Goal: Task Accomplishment & Management: Use online tool/utility

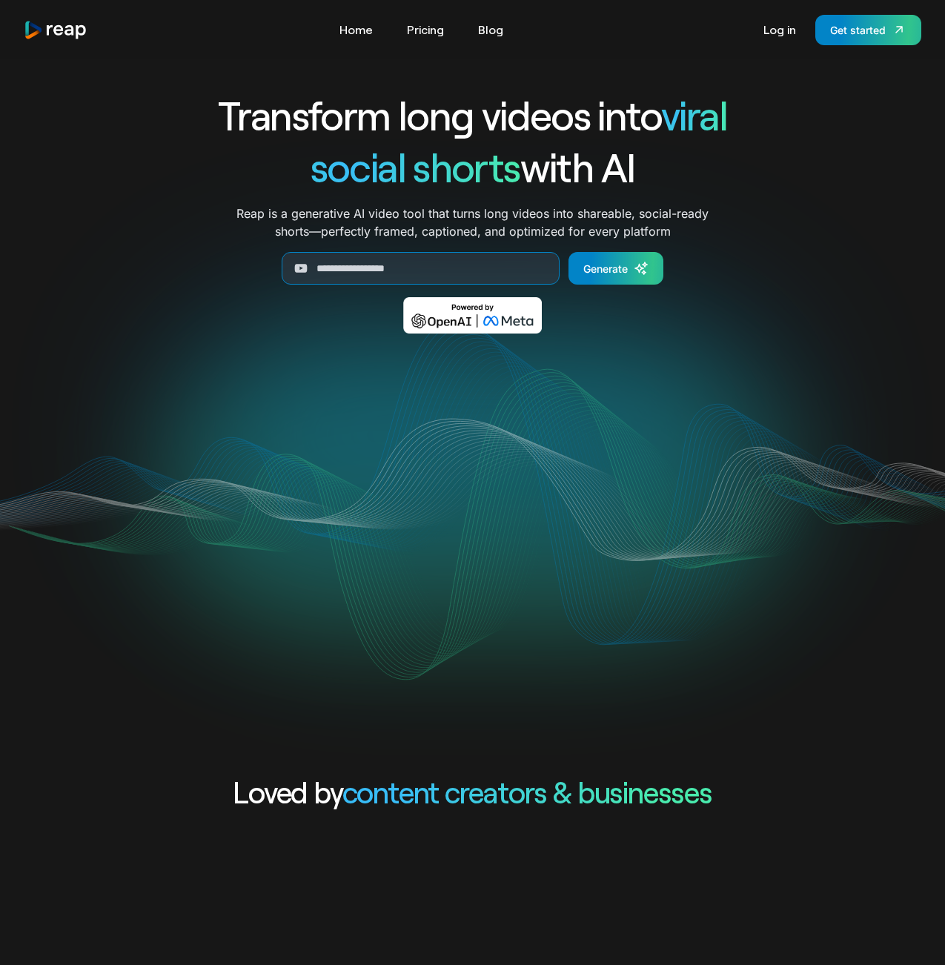
click at [850, 28] on div "Get started" at bounding box center [858, 30] width 56 height 16
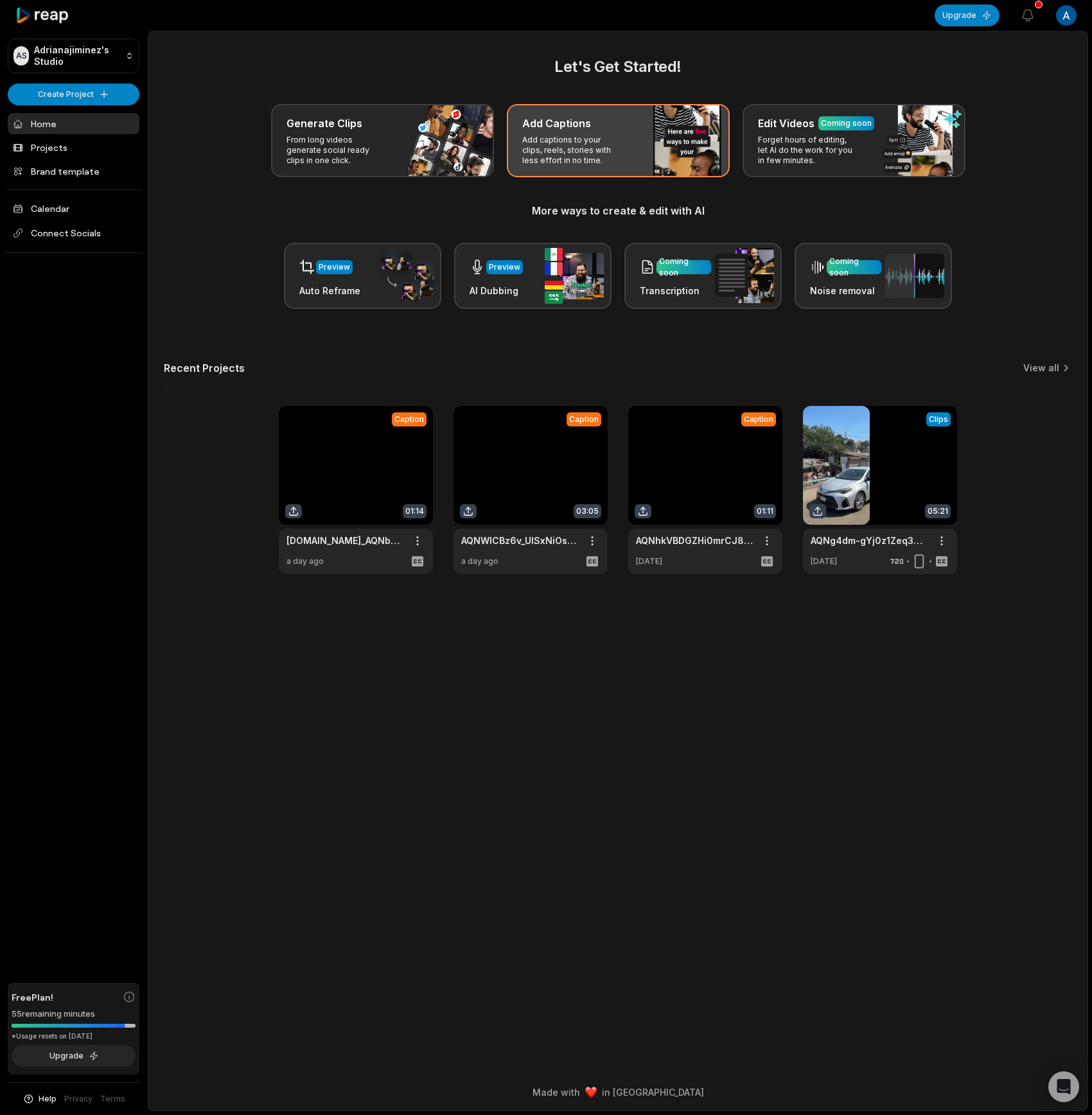
click at [613, 150] on p "Add captions to your clips, reels, stories with less effort in no time." at bounding box center [572, 151] width 100 height 31
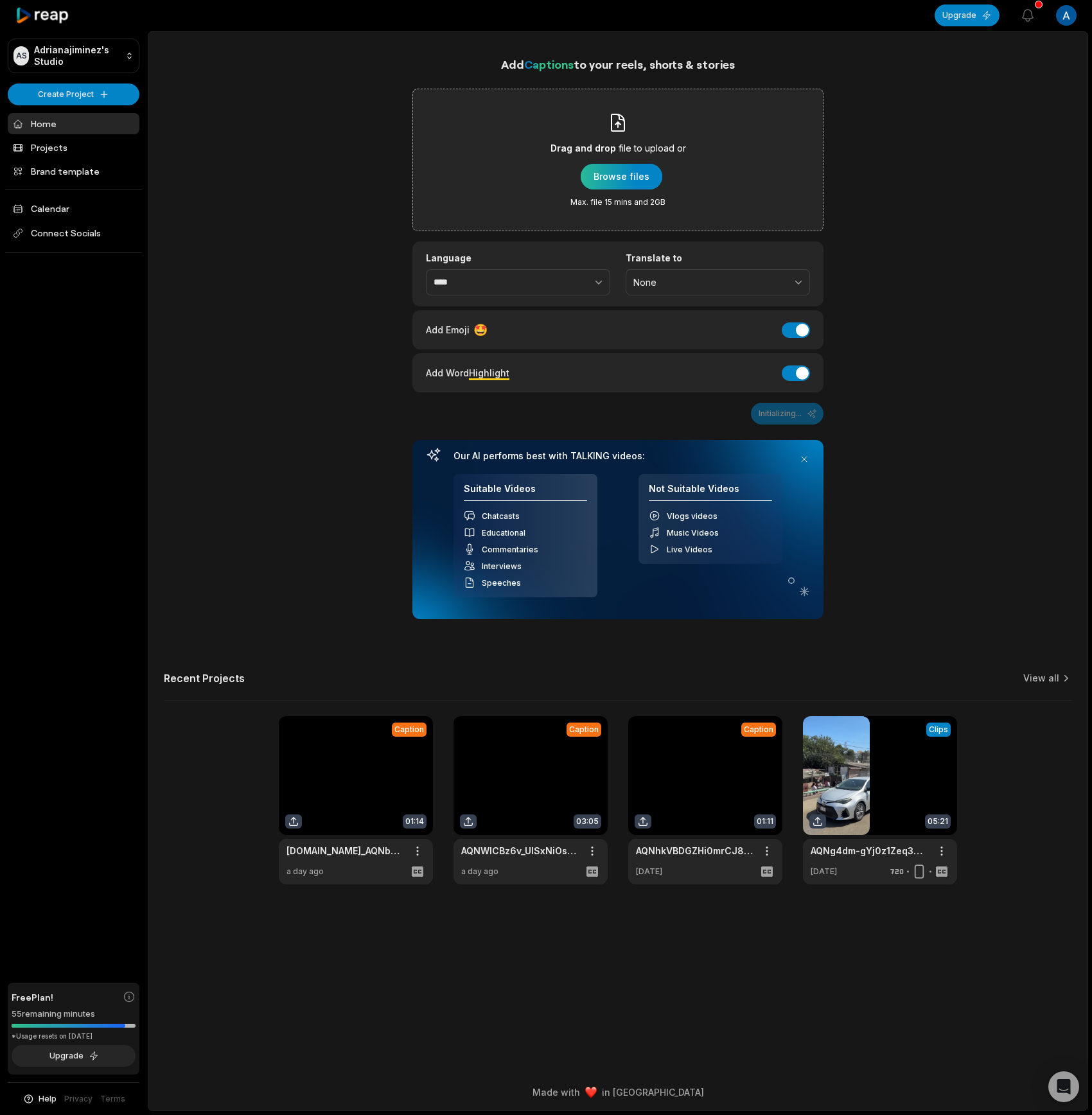
click at [625, 183] on div "button" at bounding box center [621, 177] width 81 height 26
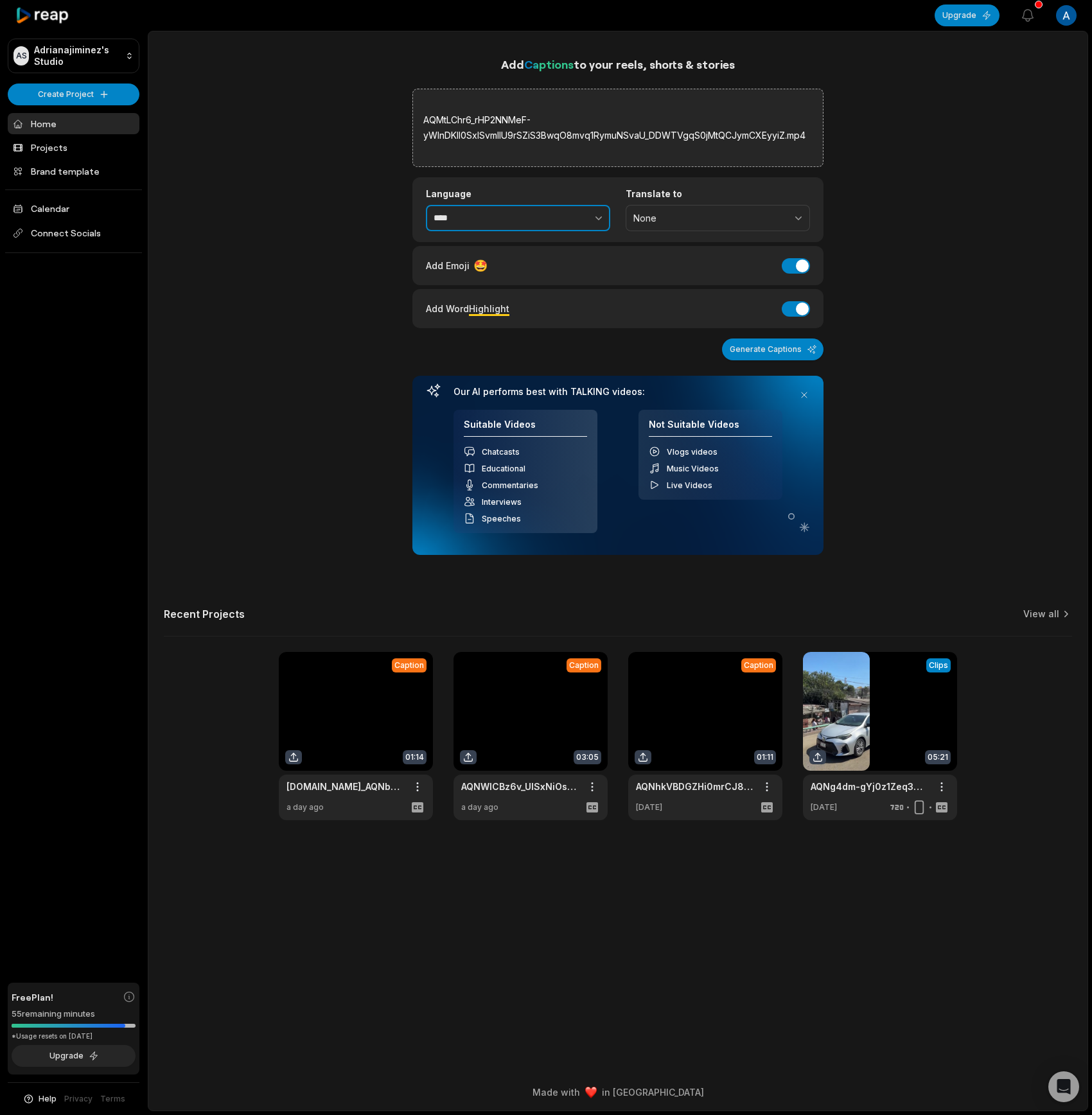
click at [591, 216] on button "button" at bounding box center [570, 218] width 79 height 27
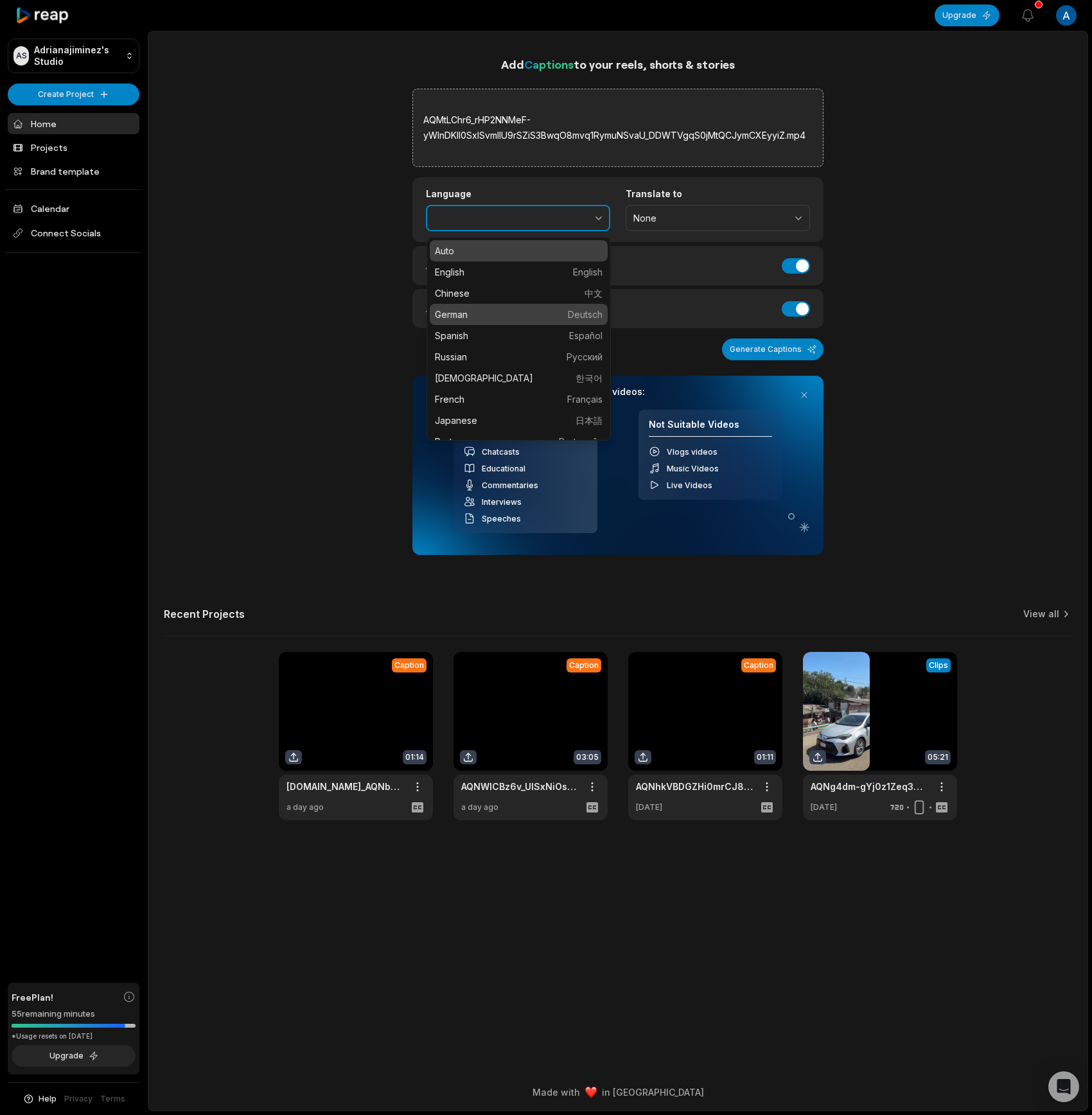
type input "******"
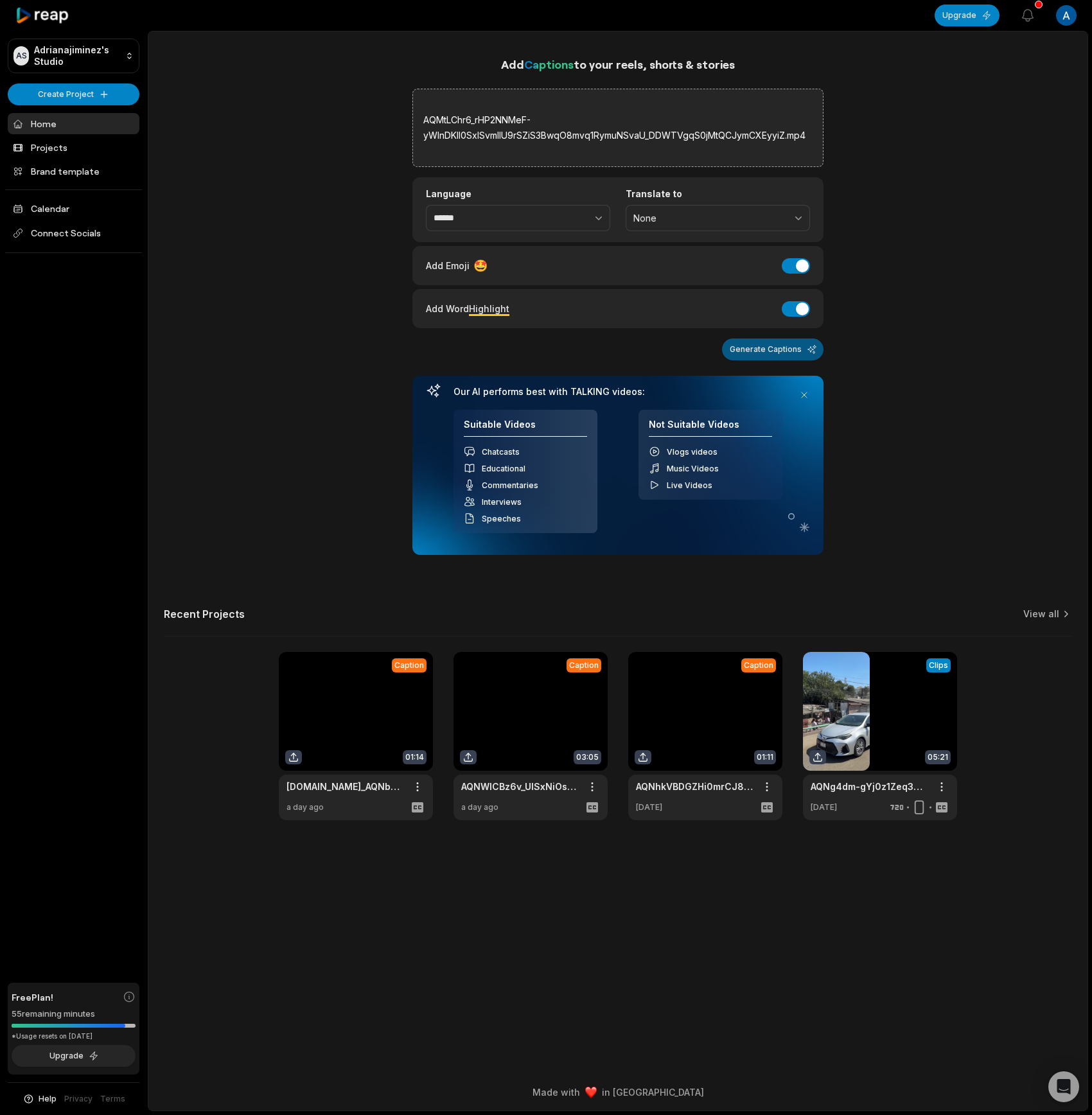
click at [791, 351] on button "Generate Captions" at bounding box center [772, 349] width 101 height 22
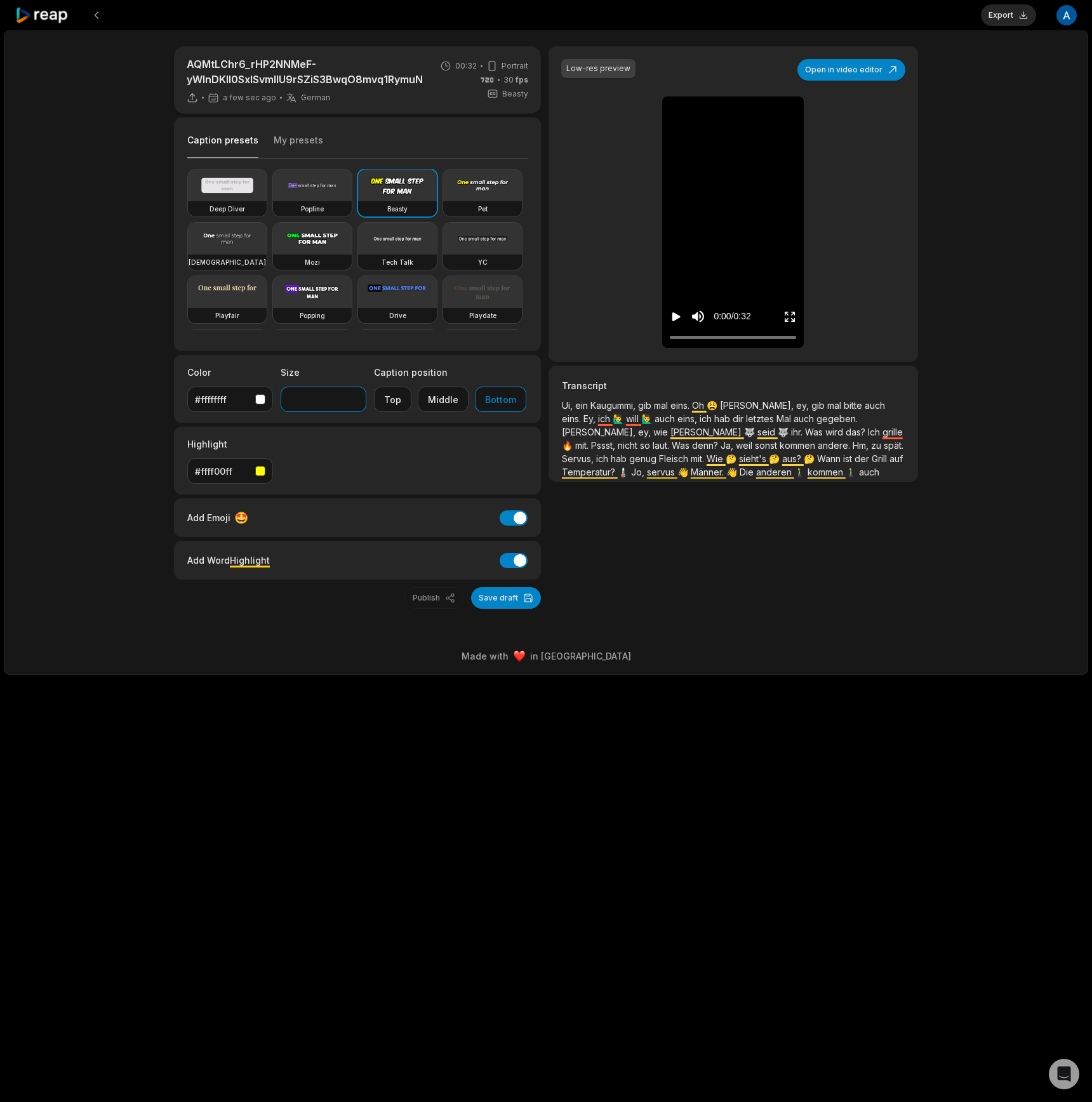
click at [355, 402] on input "**" at bounding box center [324, 400] width 86 height 26
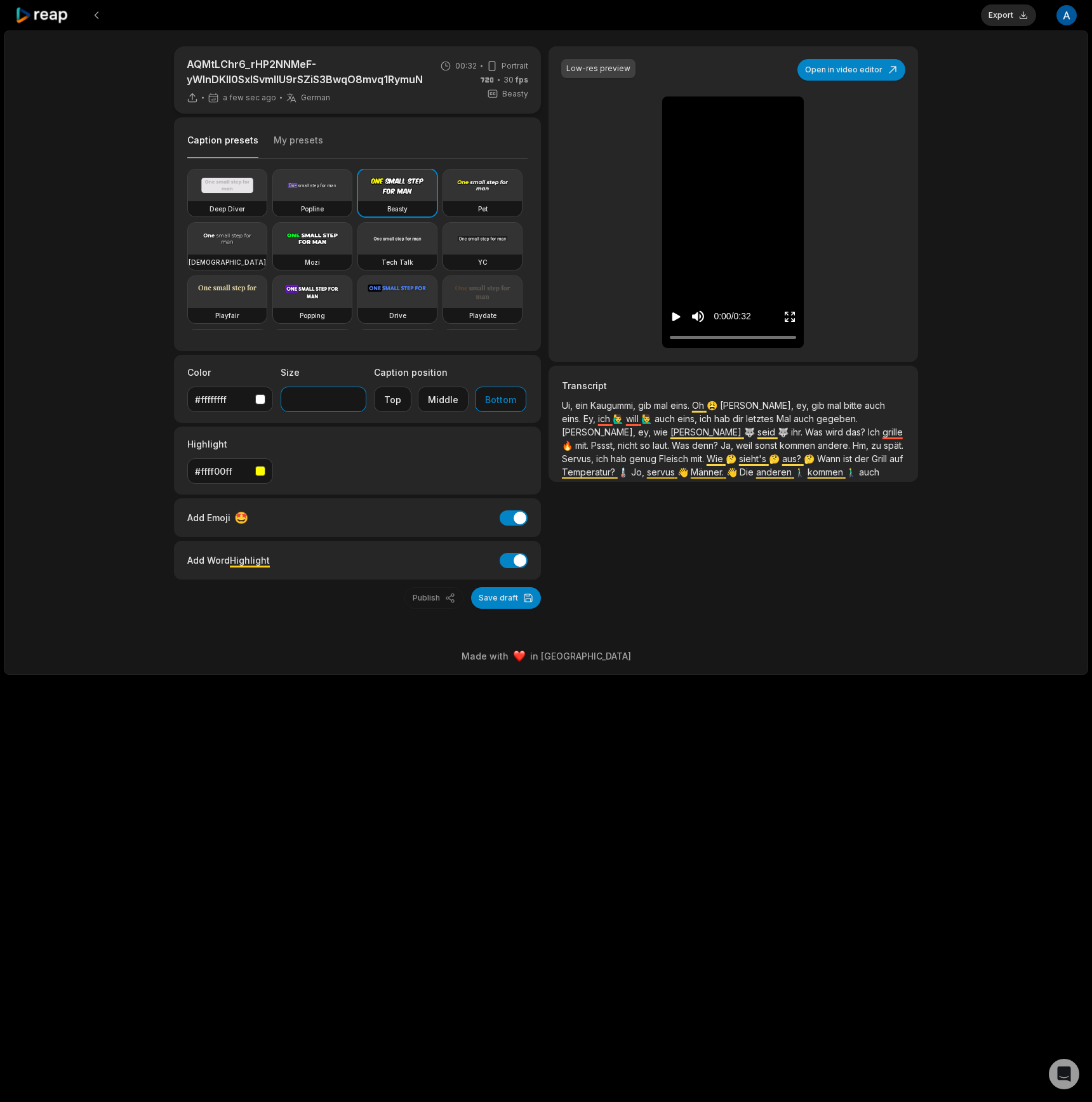
click at [355, 402] on input "**" at bounding box center [324, 400] width 86 height 26
click at [997, 21] on button "Export" at bounding box center [1008, 15] width 56 height 21
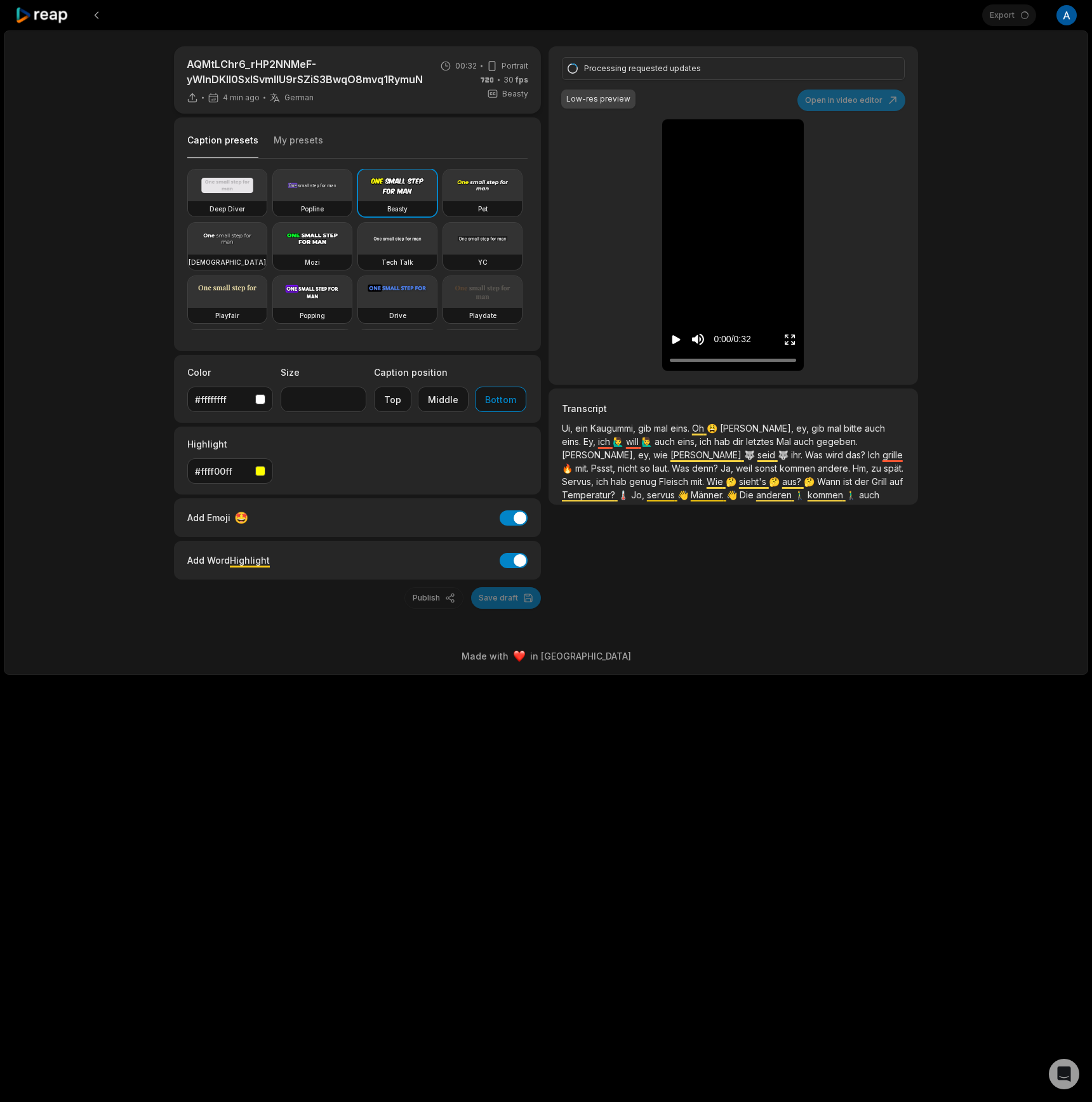
click at [671, 345] on icon "Play video" at bounding box center [676, 339] width 13 height 13
click at [671, 345] on icon "Pause video" at bounding box center [676, 339] width 13 height 13
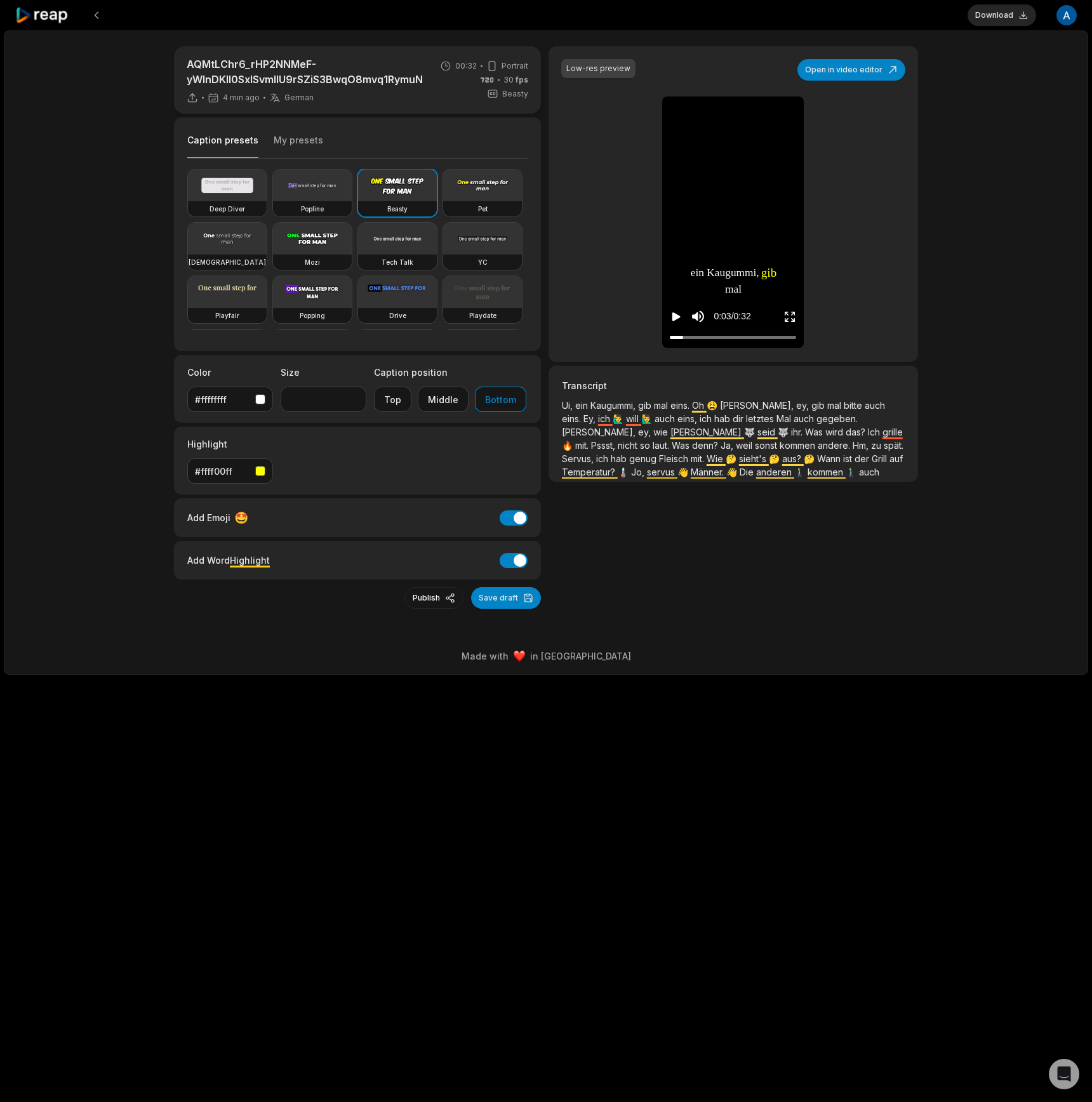
type input "**"
click at [995, 21] on button "Download" at bounding box center [1002, 15] width 69 height 21
click at [57, 9] on icon at bounding box center [42, 15] width 54 height 17
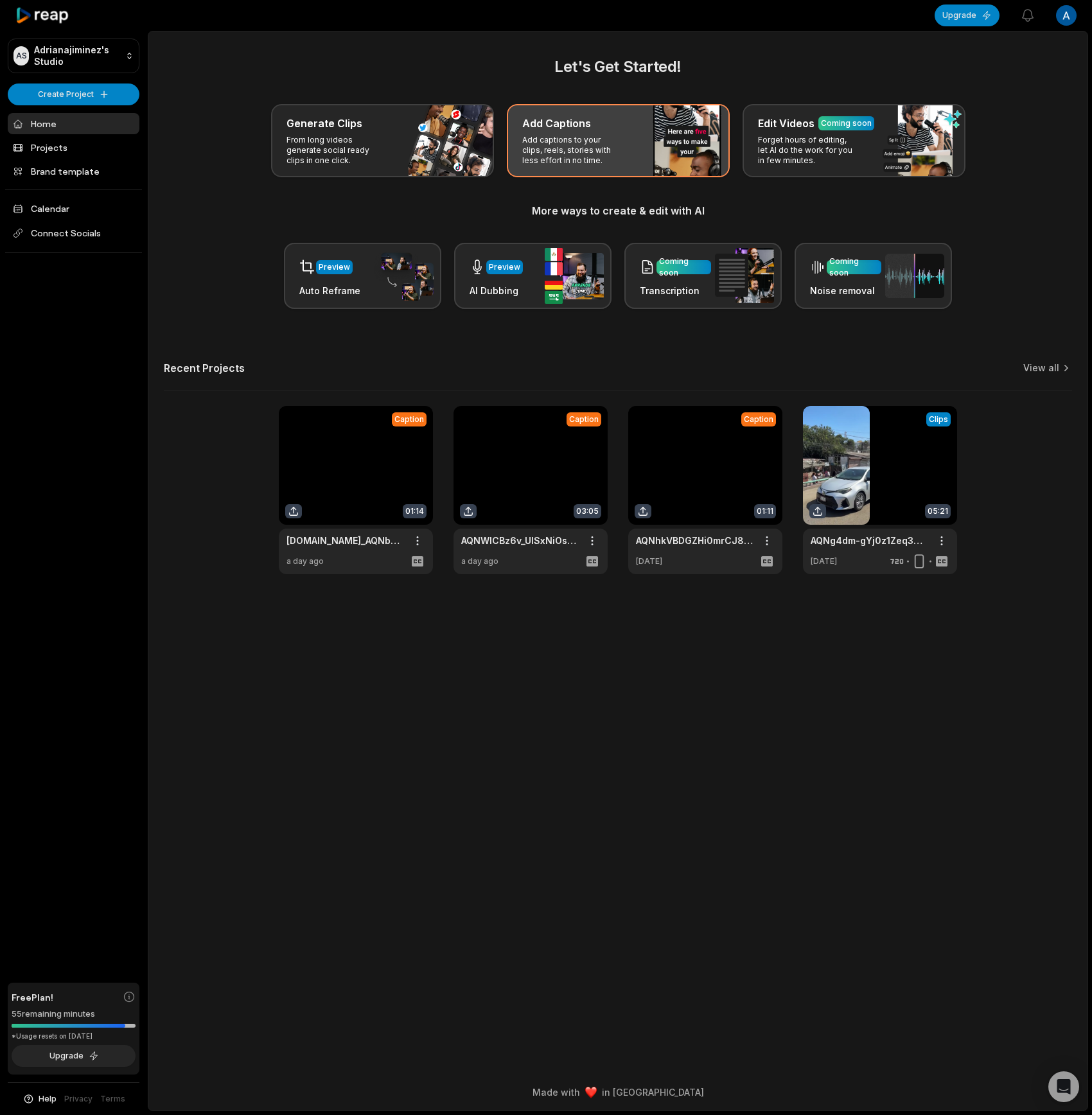
click at [653, 135] on div "Add Captions Add captions to your clips, reels, stories with less effort in no …" at bounding box center [618, 140] width 223 height 74
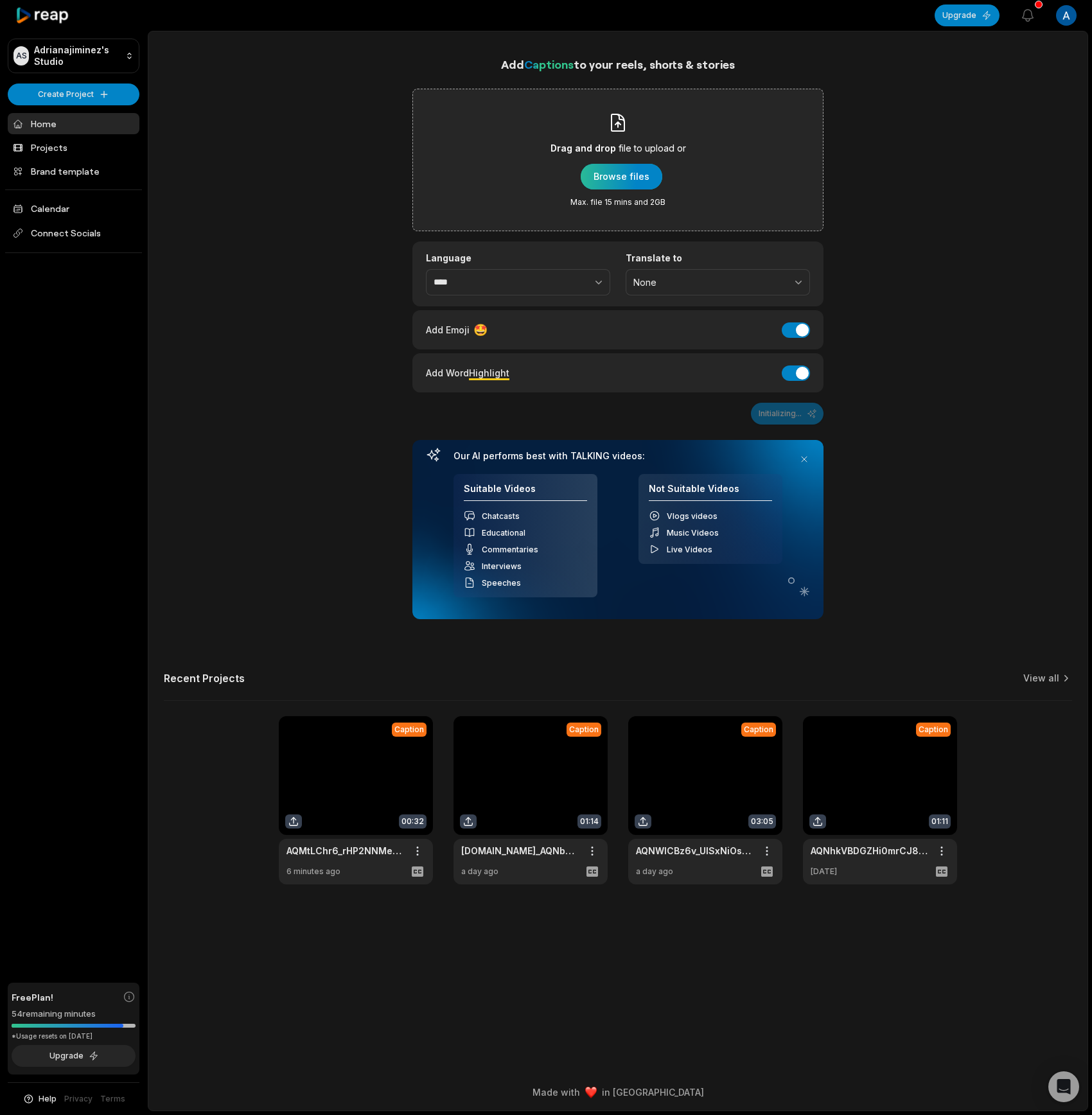
click at [605, 188] on div "button" at bounding box center [621, 177] width 81 height 26
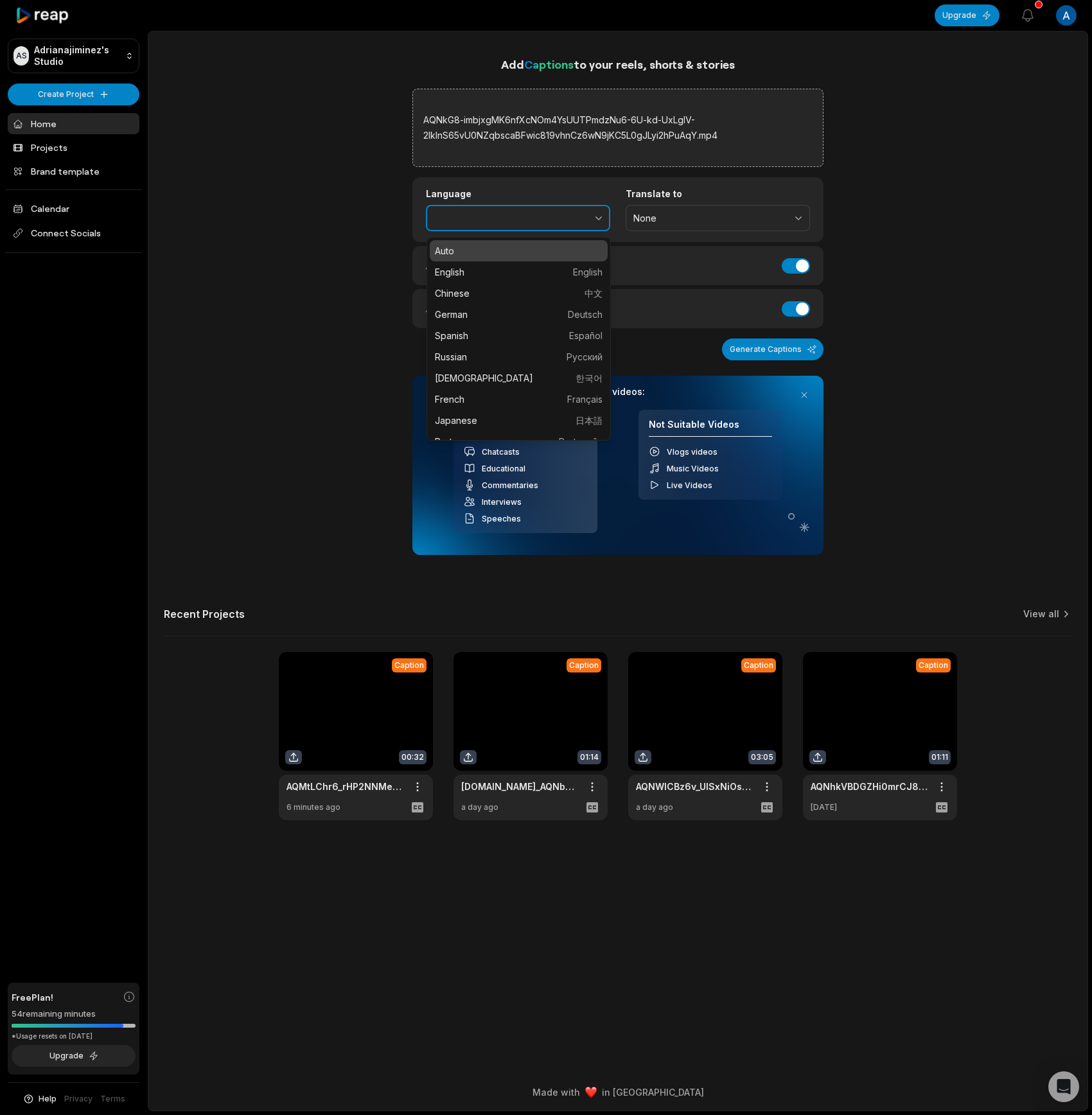
click at [578, 224] on button "button" at bounding box center [570, 218] width 79 height 27
type input "******"
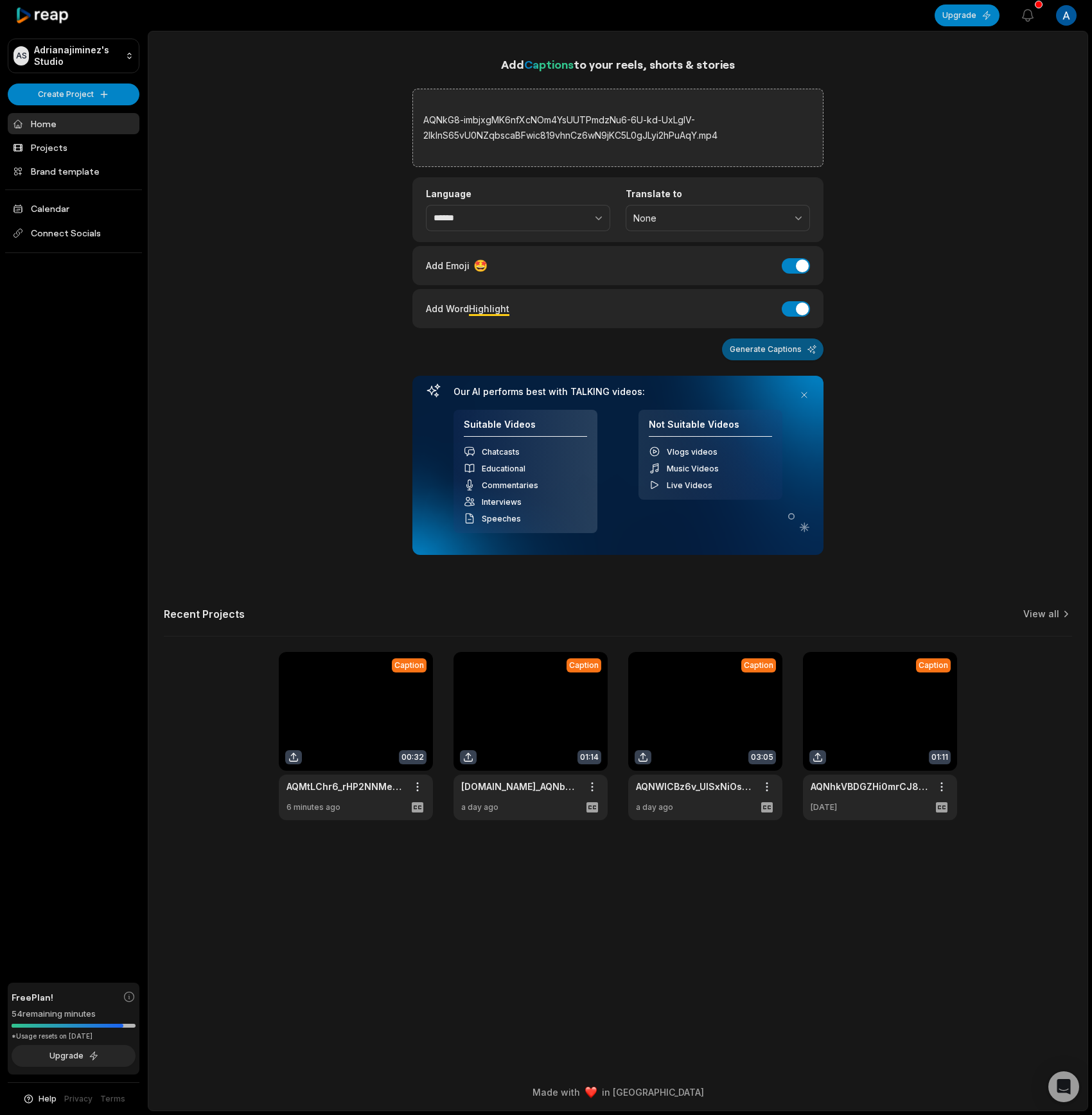
click at [783, 347] on button "Generate Captions" at bounding box center [772, 349] width 101 height 22
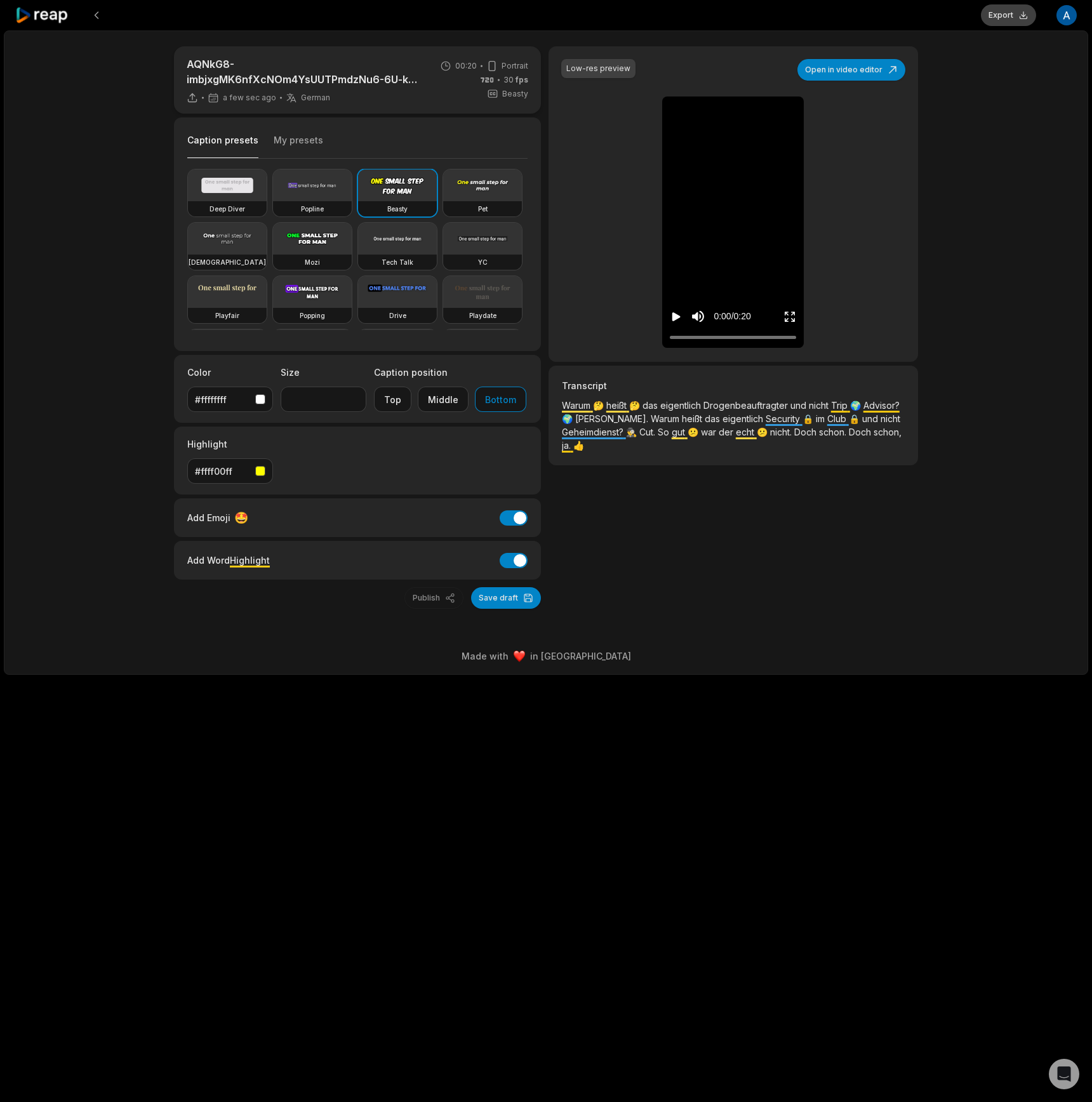
click at [996, 14] on button "Export" at bounding box center [1008, 15] width 56 height 21
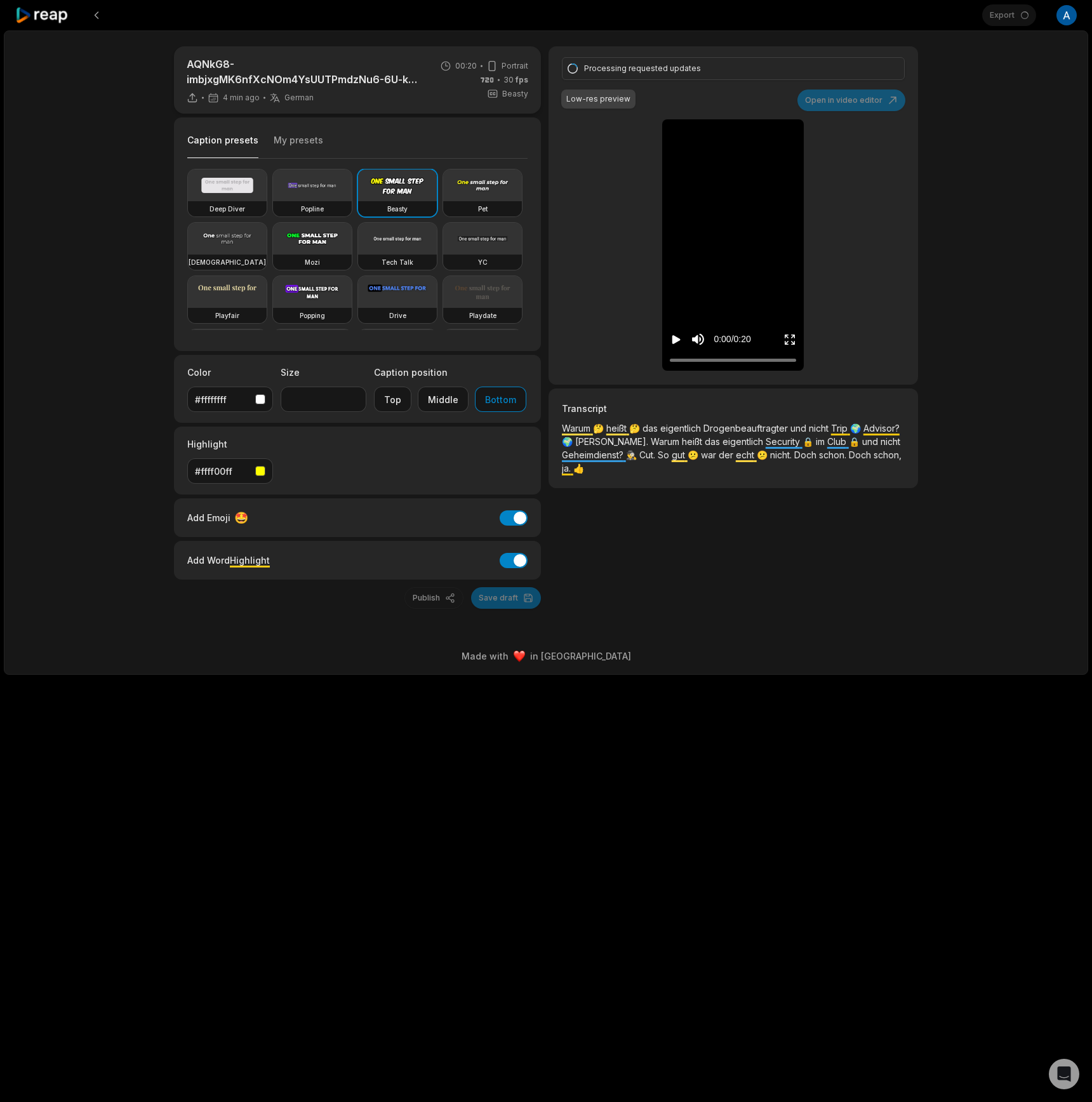
click at [1055, 143] on div "AQNkG8-imbjxgMK6nfXcNOm4YsUUTPmdzNu6-6U-kd-UxLglV-2IklnS65vU0NZqbscaBFwic819vhn…" at bounding box center [546, 353] width 1084 height 645
click at [674, 343] on icon "Play video" at bounding box center [677, 339] width 9 height 9
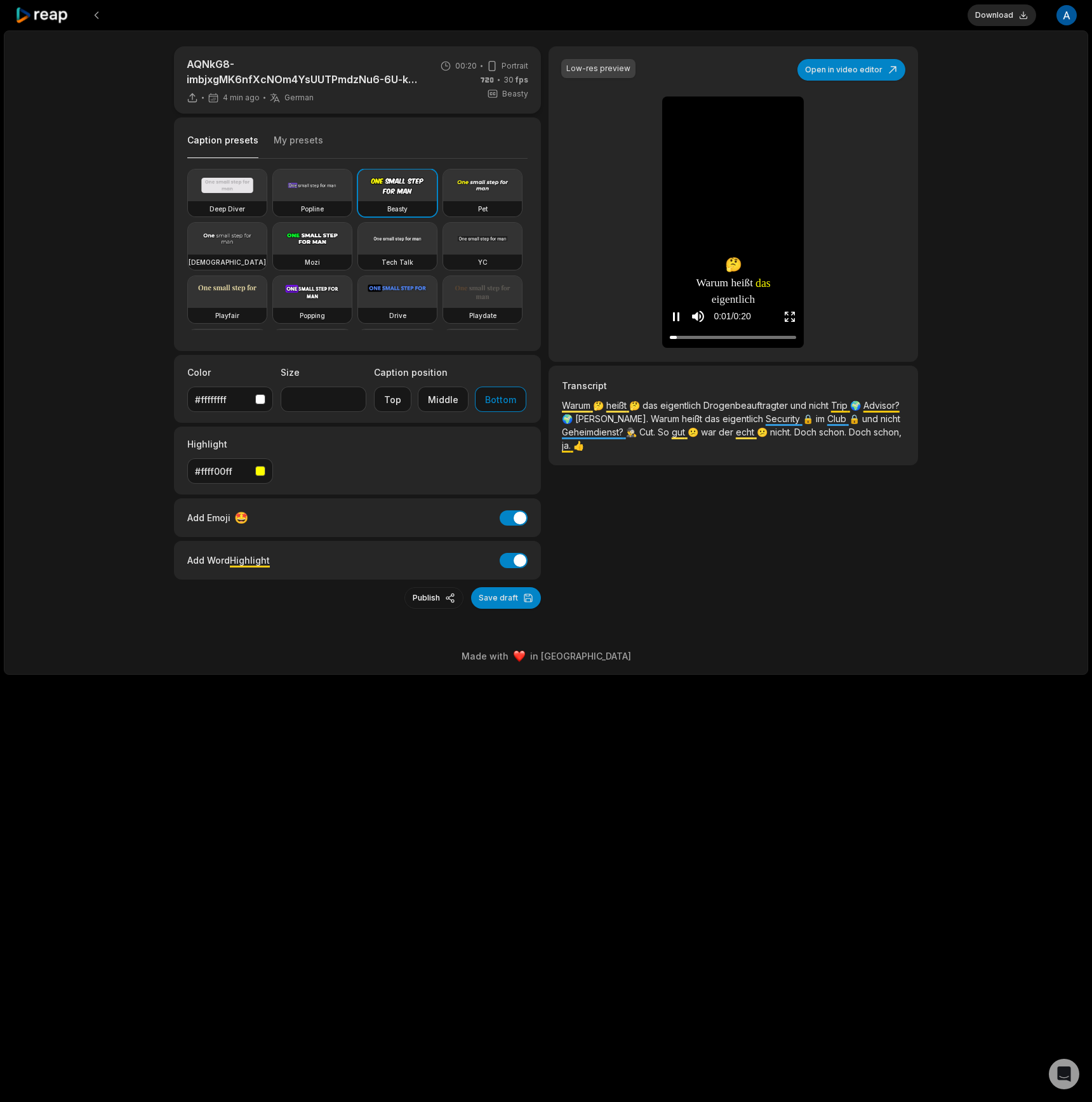
click at [674, 343] on div "0:01 / 0:20" at bounding box center [732, 313] width 141 height 69
click at [996, 21] on button "Download" at bounding box center [1002, 15] width 69 height 21
click at [29, 16] on icon at bounding box center [42, 15] width 54 height 17
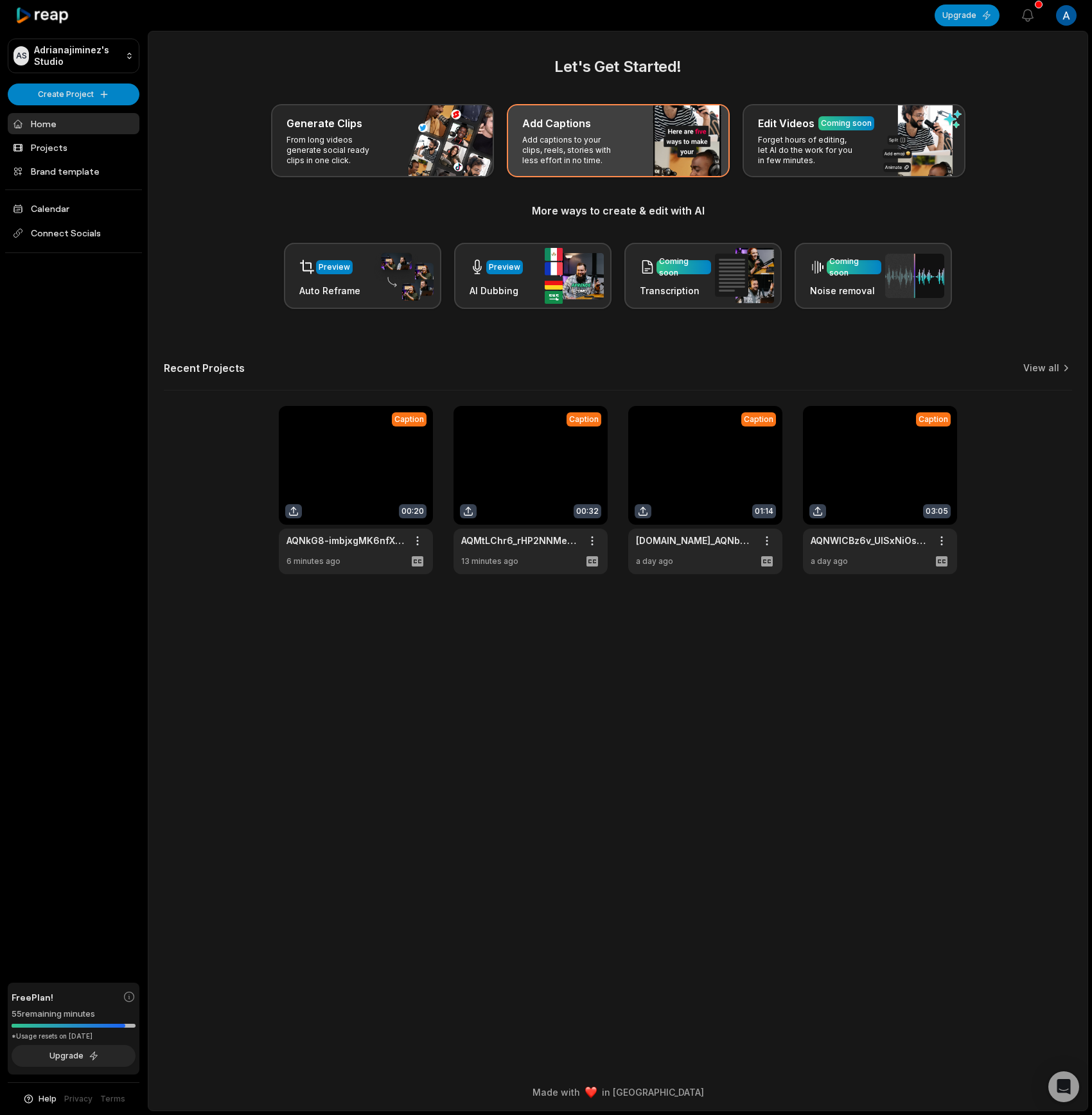
click at [637, 163] on div "Add Captions Add captions to your clips, reels, stories with less effort in no …" at bounding box center [618, 140] width 223 height 74
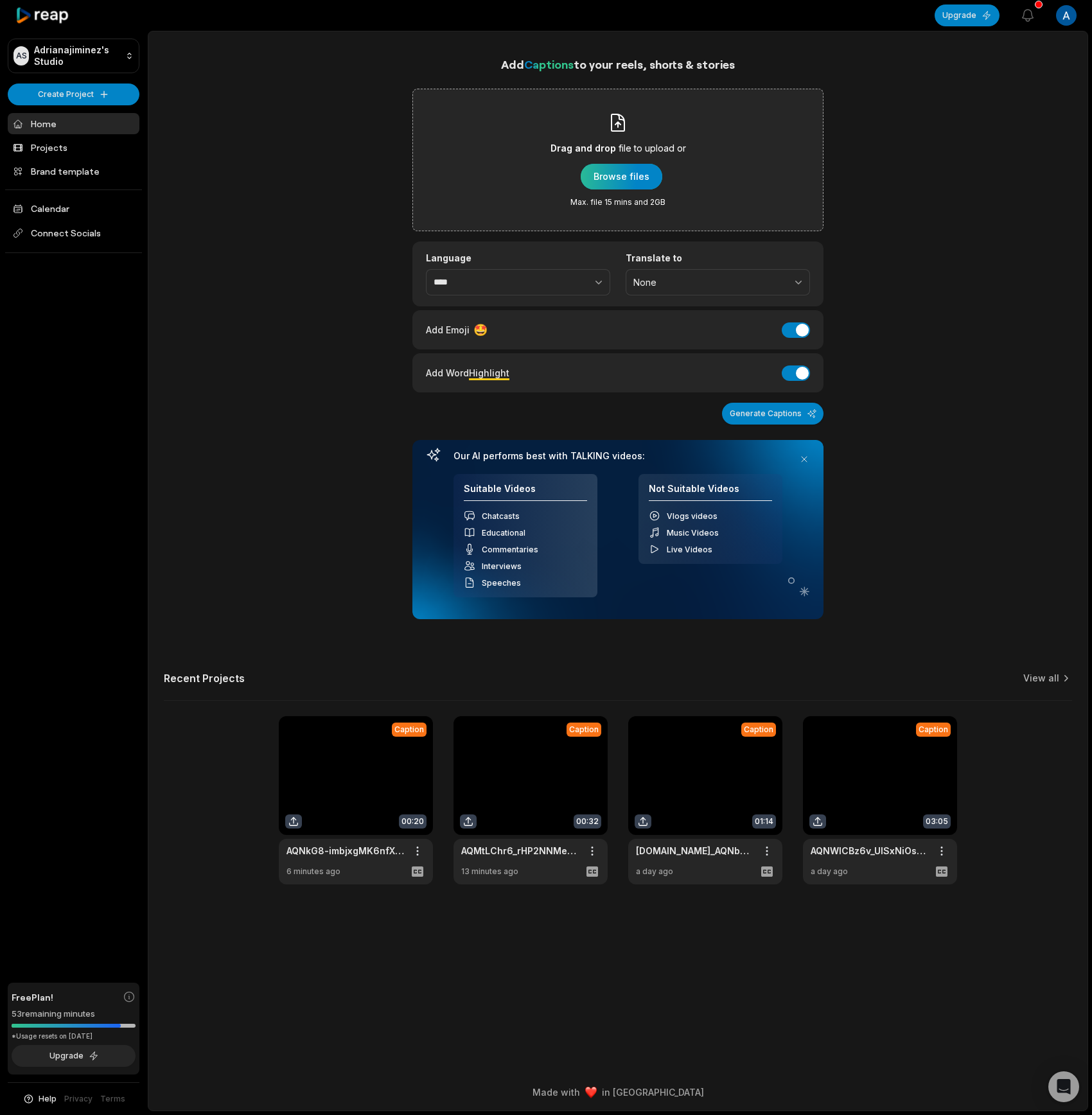
click at [630, 180] on div "button" at bounding box center [621, 177] width 81 height 26
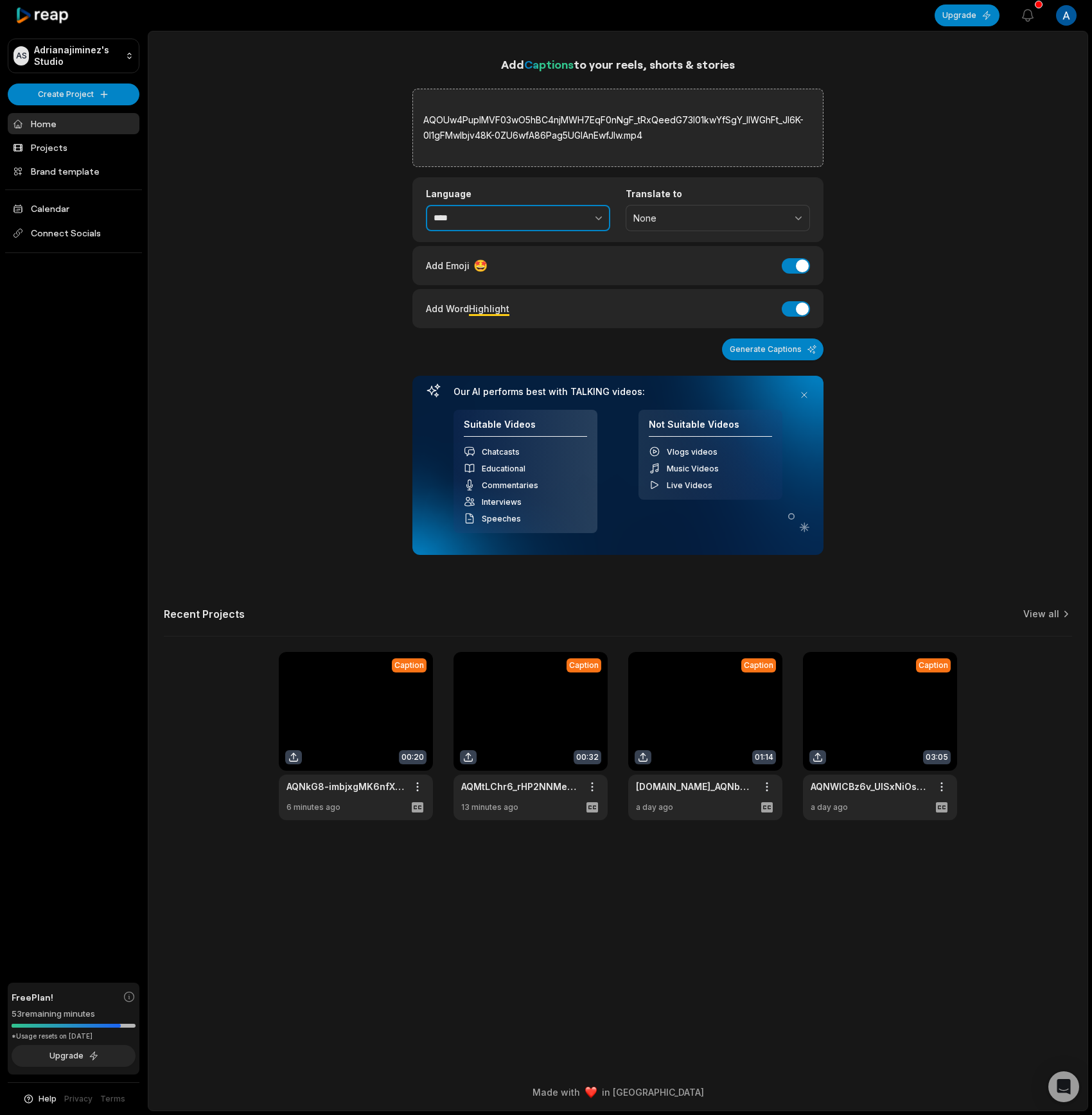
click at [518, 218] on input "****" at bounding box center [518, 218] width 185 height 27
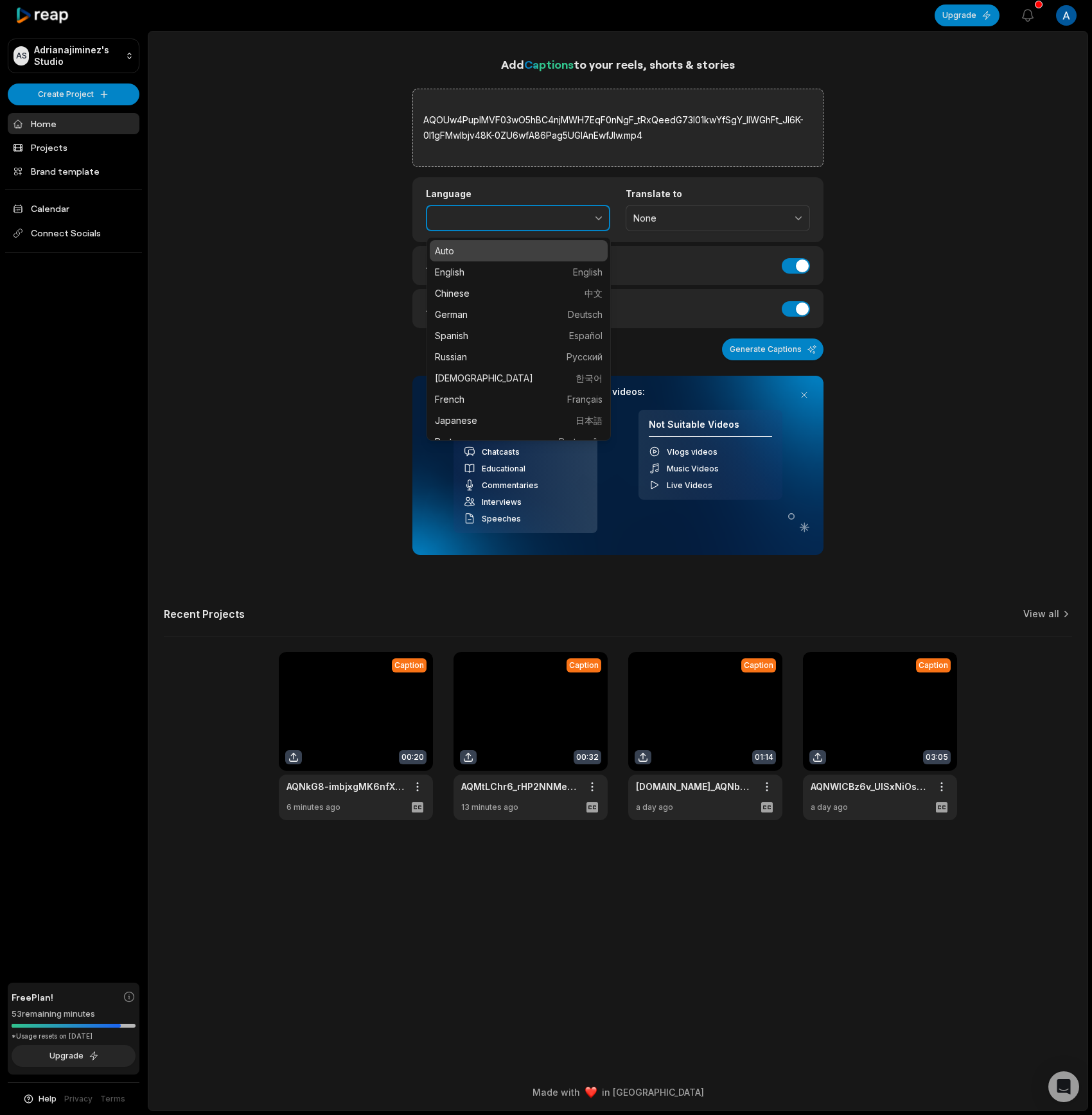
click at [574, 224] on button "button" at bounding box center [570, 218] width 79 height 27
type input "*******"
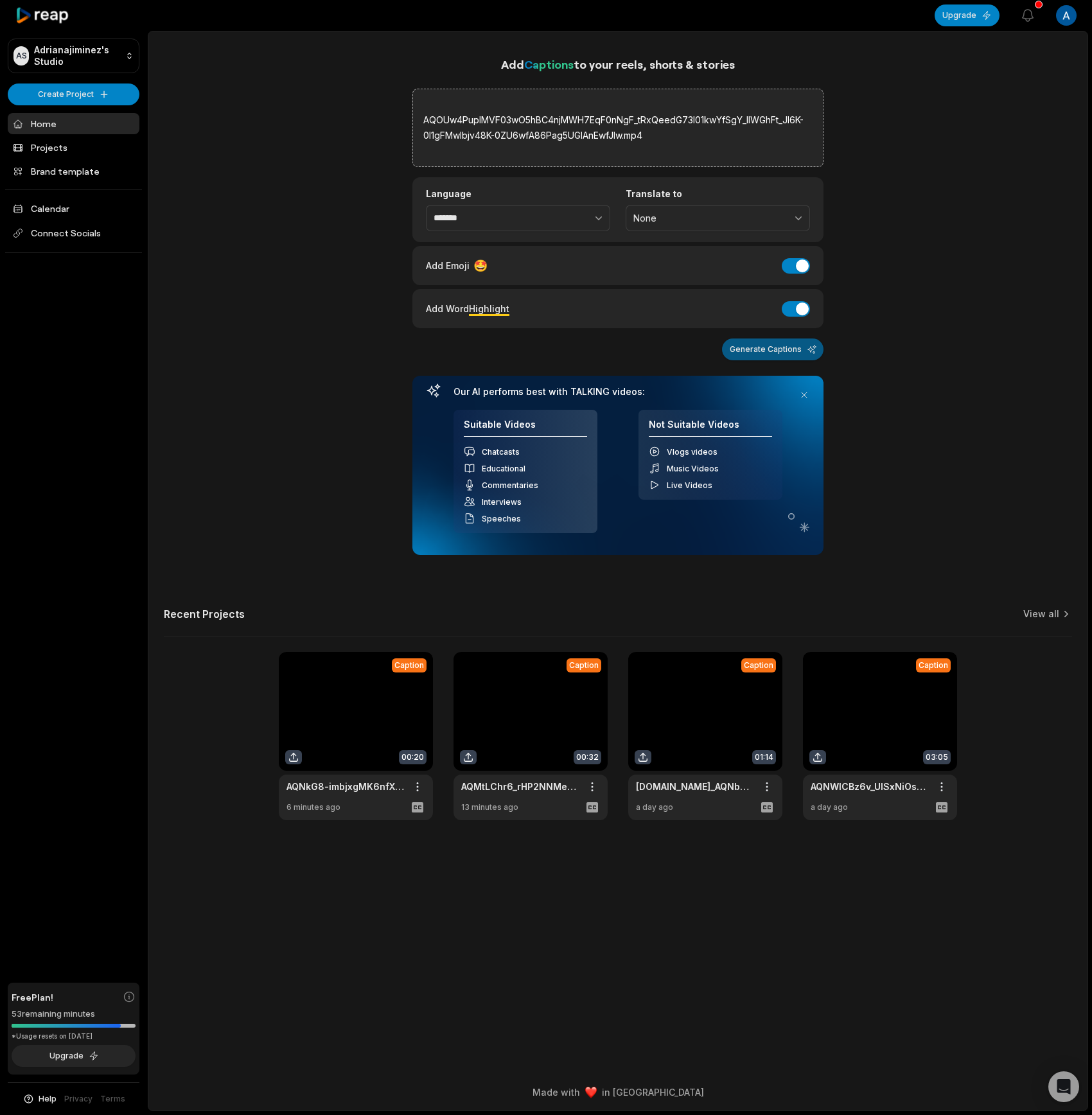
click at [738, 354] on button "Generate Captions" at bounding box center [772, 349] width 101 height 22
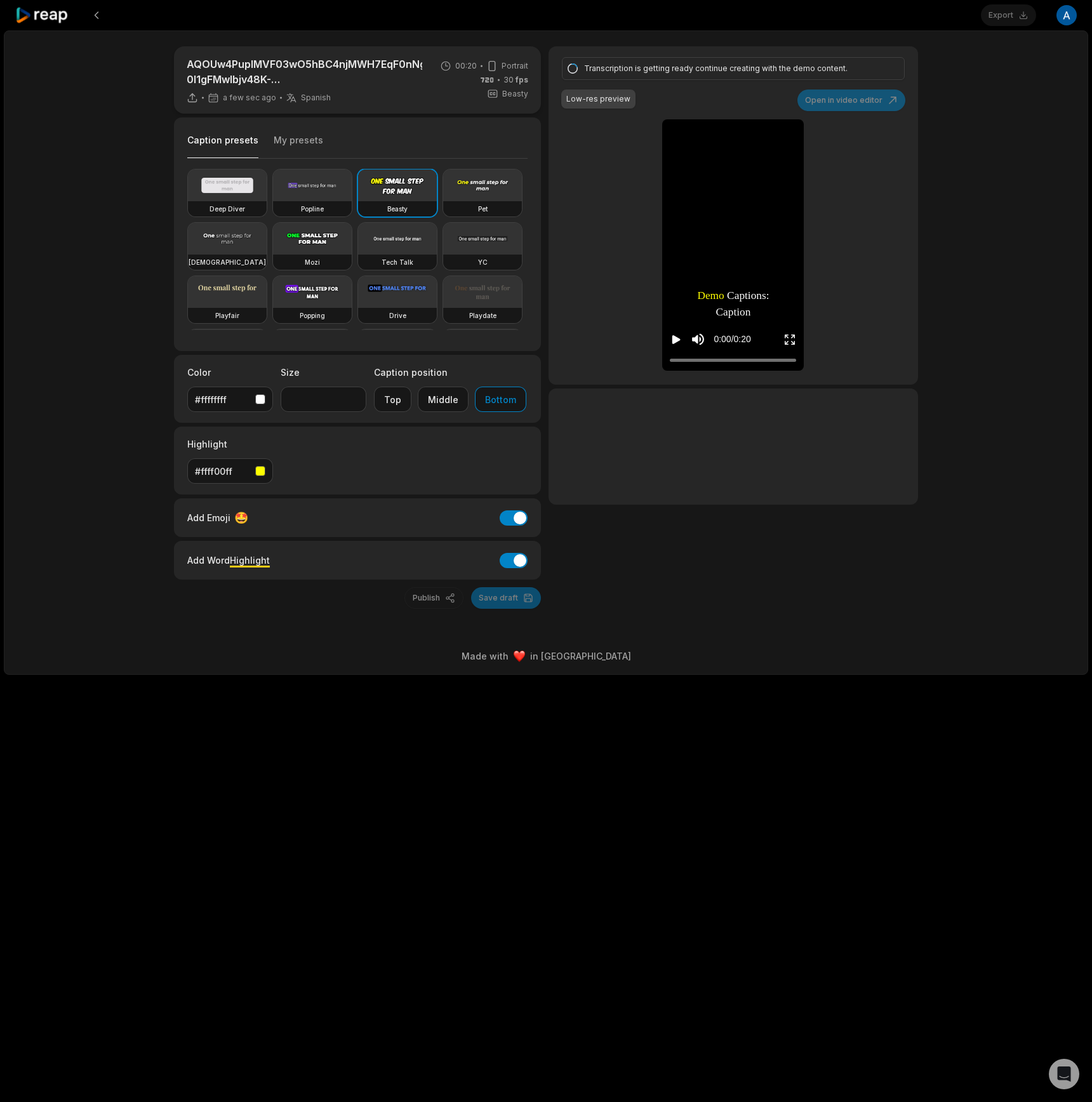
click at [755, 572] on div "Transcription is getting ready continue creating with the demo content. Low-res…" at bounding box center [733, 327] width 369 height 563
click at [674, 348] on button "Play video" at bounding box center [676, 339] width 13 height 23
click at [674, 342] on icon "Pause video" at bounding box center [674, 339] width 2 height 9
click at [765, 458] on div at bounding box center [733, 447] width 369 height 116
click at [682, 332] on button "Play video" at bounding box center [676, 339] width 13 height 23
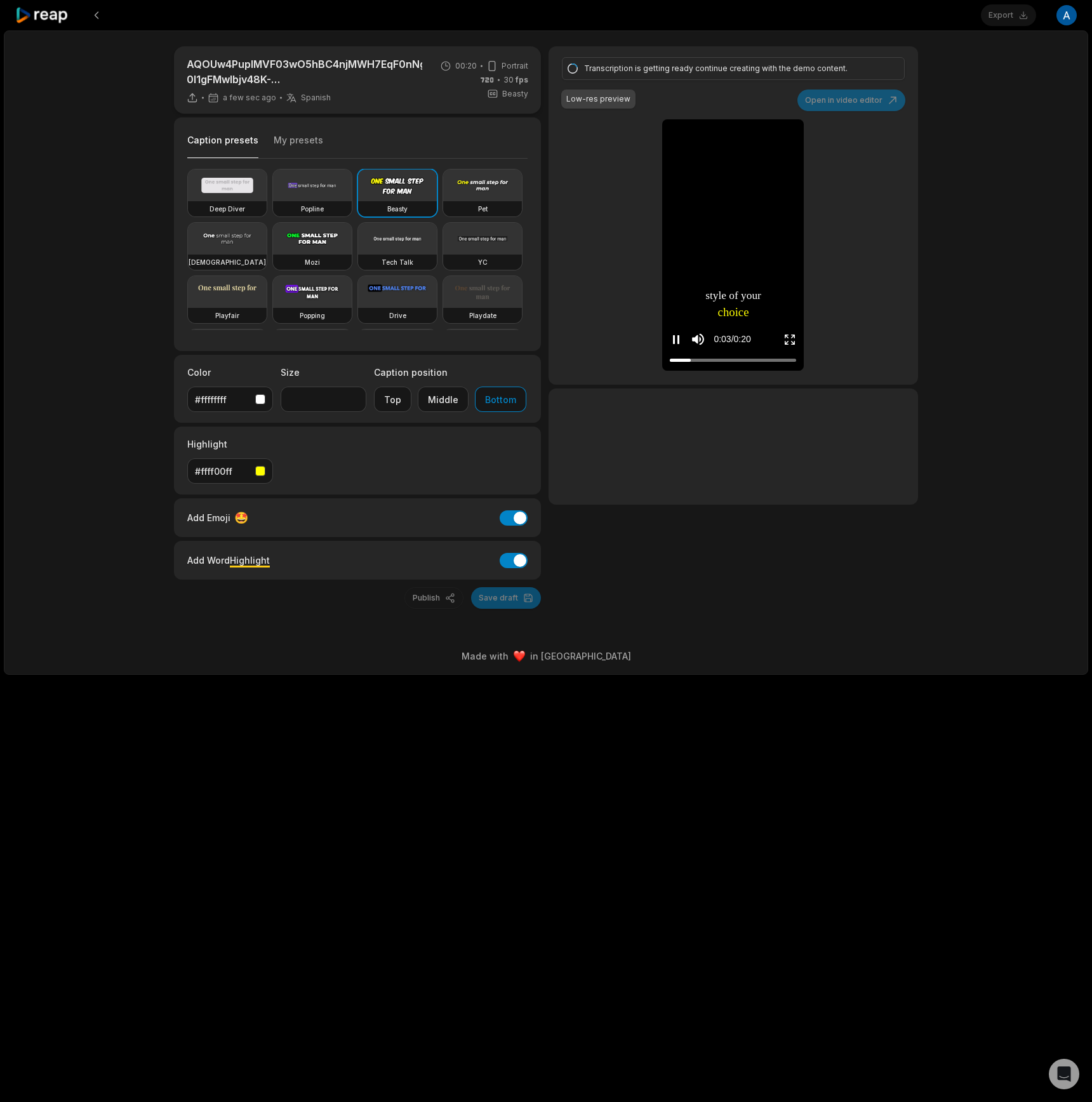
click at [677, 339] on icon "Pause video" at bounding box center [676, 339] width 13 height 13
click at [671, 337] on icon "Play video" at bounding box center [676, 339] width 13 height 13
click at [671, 337] on icon "Pause video" at bounding box center [676, 339] width 13 height 13
click at [674, 341] on icon "Play video" at bounding box center [677, 339] width 9 height 9
click at [679, 343] on icon "Pause video" at bounding box center [676, 339] width 13 height 13
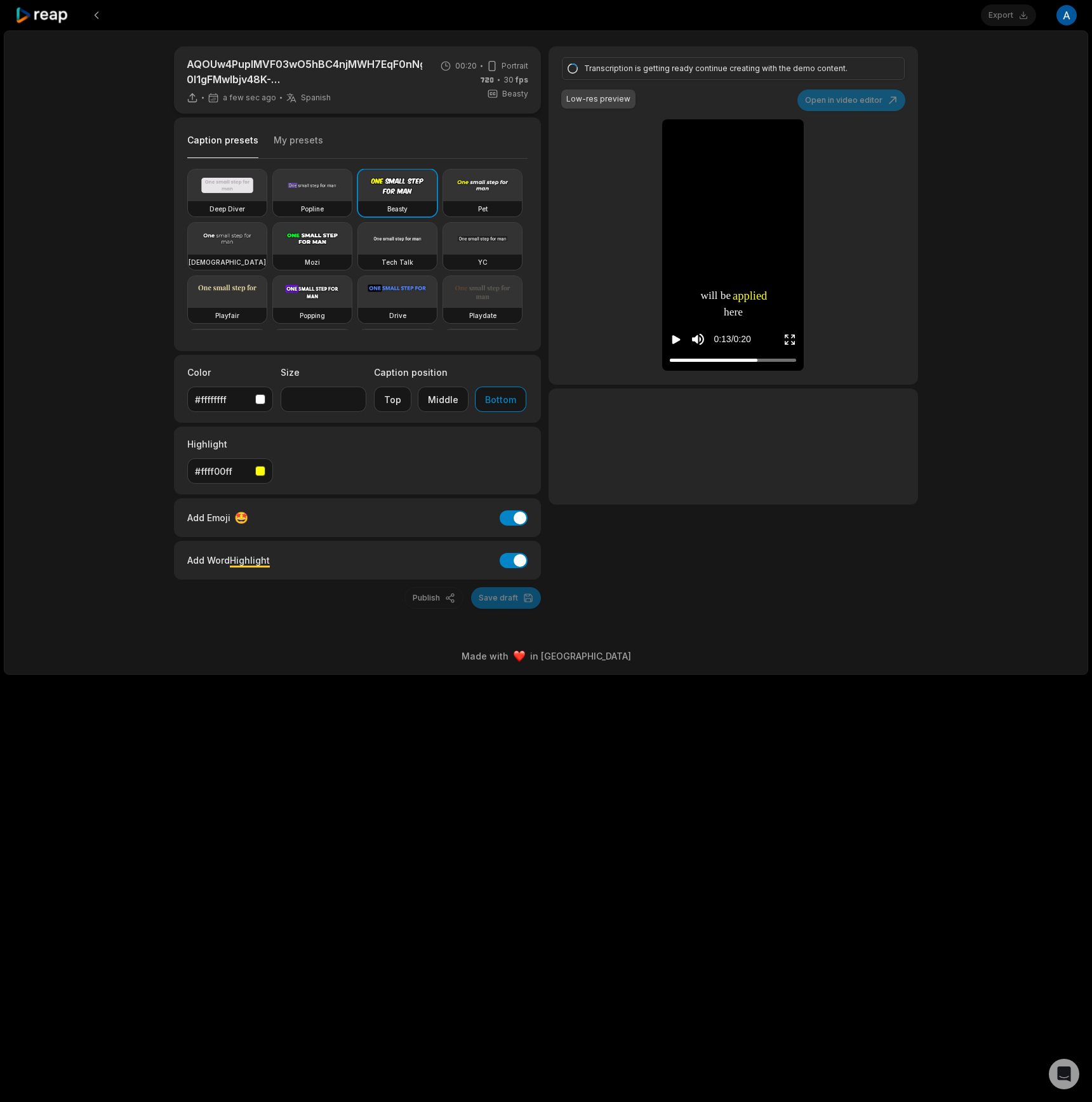
click at [616, 69] on div "Transcription is getting ready continue creating with the demo content." at bounding box center [731, 68] width 295 height 11
click at [973, 207] on div "AQOUw4PupIMVF03wO5hBC4njMWH7EqF0nNgF_tRxQeedG73l01kwYfSgY_lIWGhFt_Jl6K-0l1gFMwI…" at bounding box center [546, 353] width 1084 height 645
click at [682, 336] on icon "Play video" at bounding box center [676, 339] width 13 height 13
click at [671, 342] on icon "Pause video" at bounding box center [676, 339] width 13 height 13
click at [82, 112] on div "AQOUw4PupIMVF03wO5hBC4njMWH7EqF0nNgF_tRxQeedG73l01kwYfSgY_lIWGhFt_Jl6K-0l1gFMwI…" at bounding box center [546, 353] width 1084 height 645
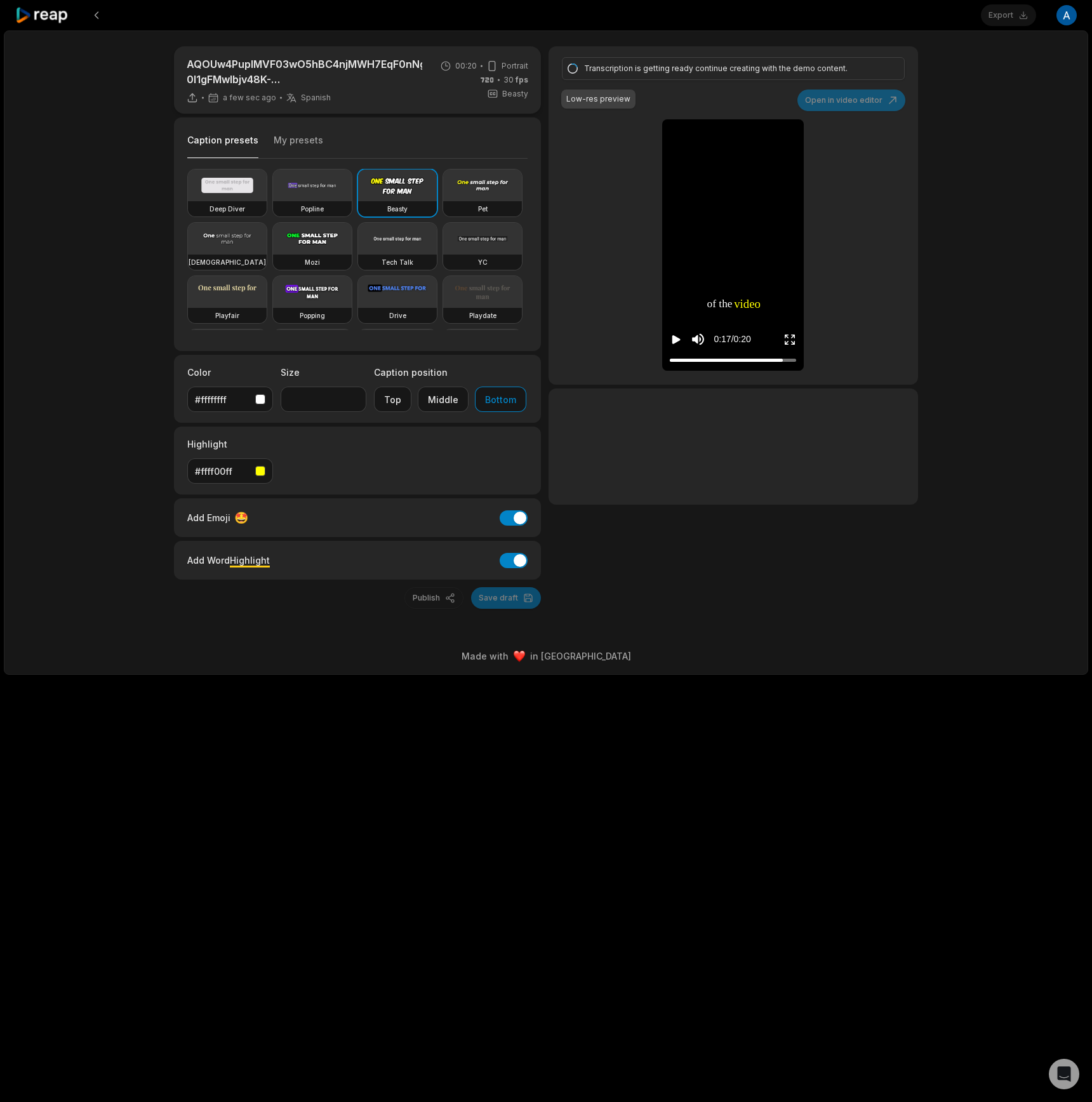
click at [712, 71] on div "Transcription is getting ready continue creating with the demo content." at bounding box center [731, 68] width 295 height 11
click at [1016, 122] on div "AQOUw4PupIMVF03wO5hBC4njMWH7EqF0nNgF_tRxQeedG73l01kwYfSgY_lIWGhFt_Jl6K-0l1gFMwI…" at bounding box center [546, 353] width 1084 height 645
click at [674, 340] on icon "Play video" at bounding box center [677, 339] width 9 height 9
click at [674, 340] on icon "Pause video" at bounding box center [674, 339] width 2 height 9
click at [632, 826] on div "Export Open user menu AQOUw4PupIMVF03wO5hBC4njMWH7EqF0nNgF_tRxQeedG73l01kwYfSgY…" at bounding box center [546, 551] width 1092 height 1102
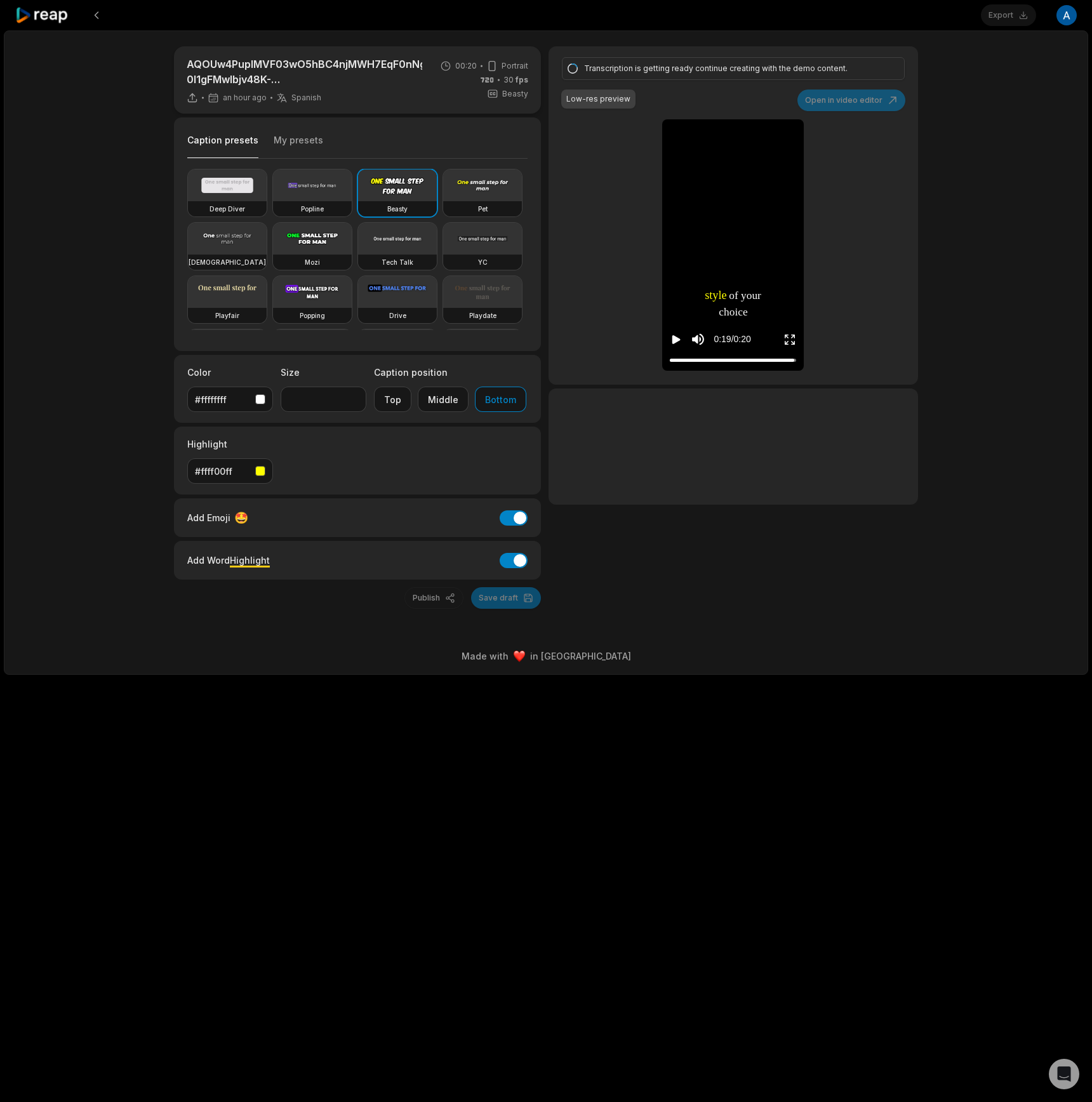
click at [646, 784] on div "Export Open user menu AQOUw4PupIMVF03wO5hBC4njMWH7EqF0nNgF_tRxQeedG73l01kwYfSgY…" at bounding box center [546, 551] width 1092 height 1102
click at [24, 10] on icon at bounding box center [42, 15] width 54 height 17
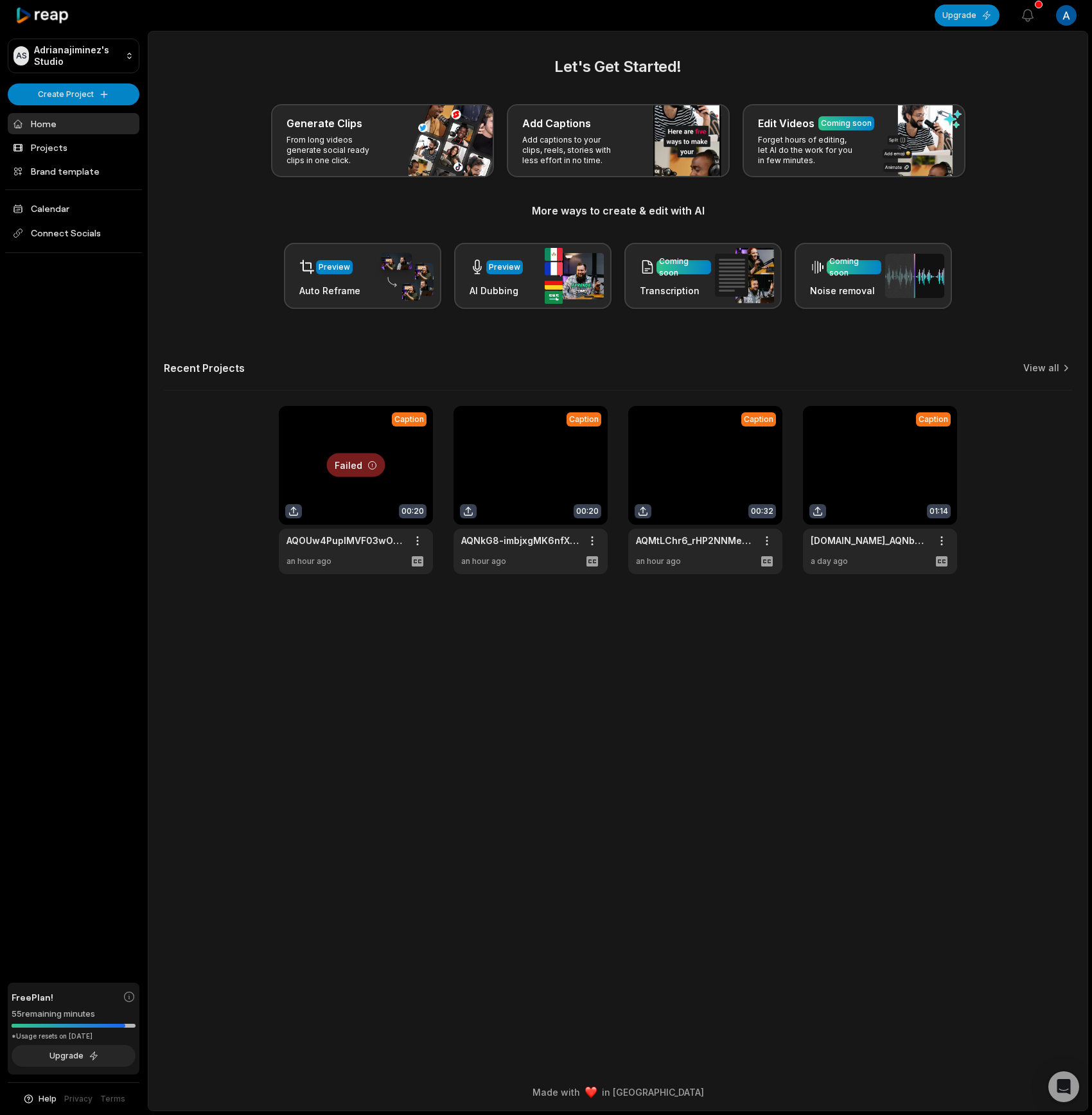
click at [355, 473] on div at bounding box center [356, 490] width 154 height 168
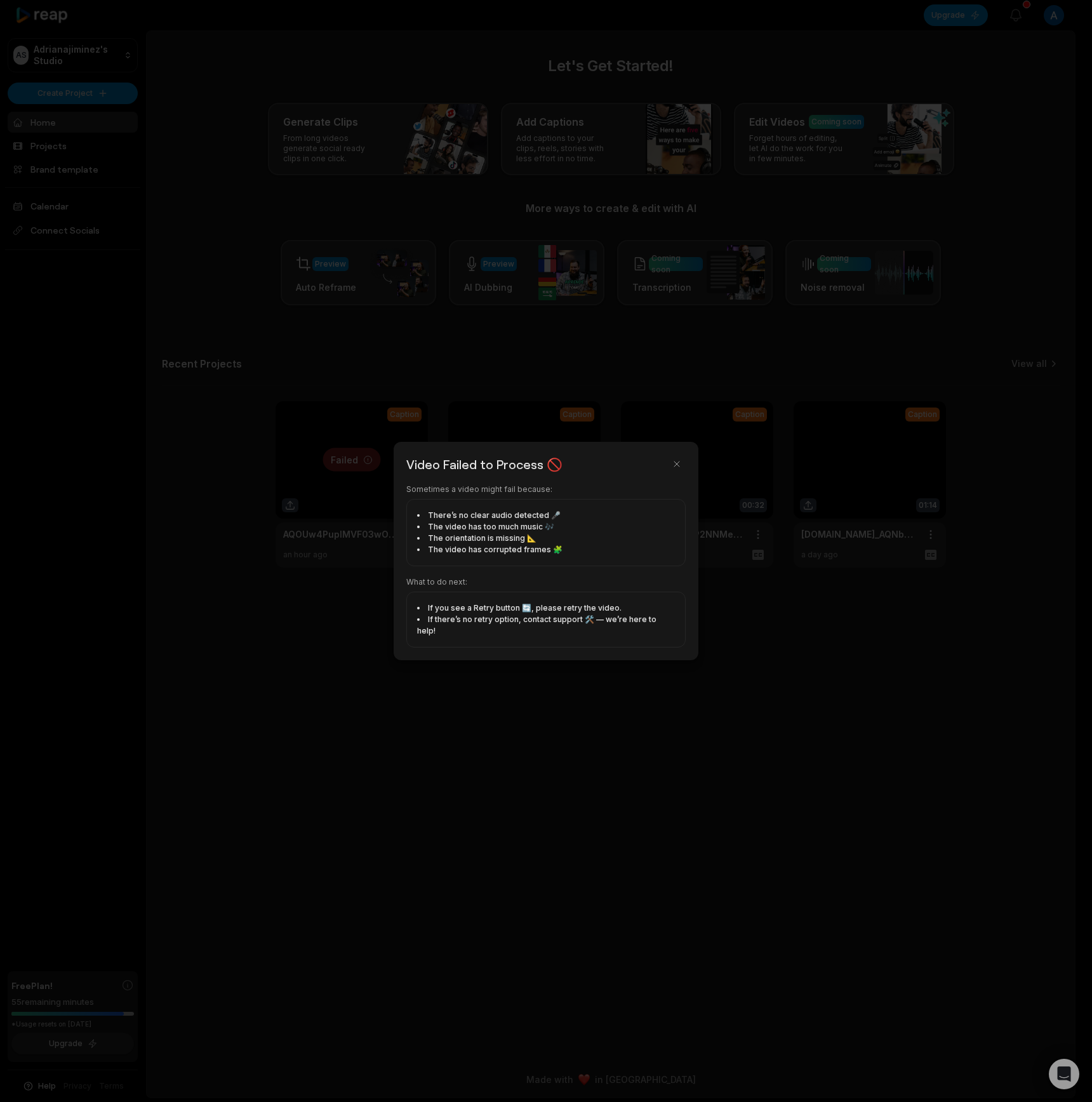
click at [351, 468] on div at bounding box center [546, 551] width 1092 height 1102
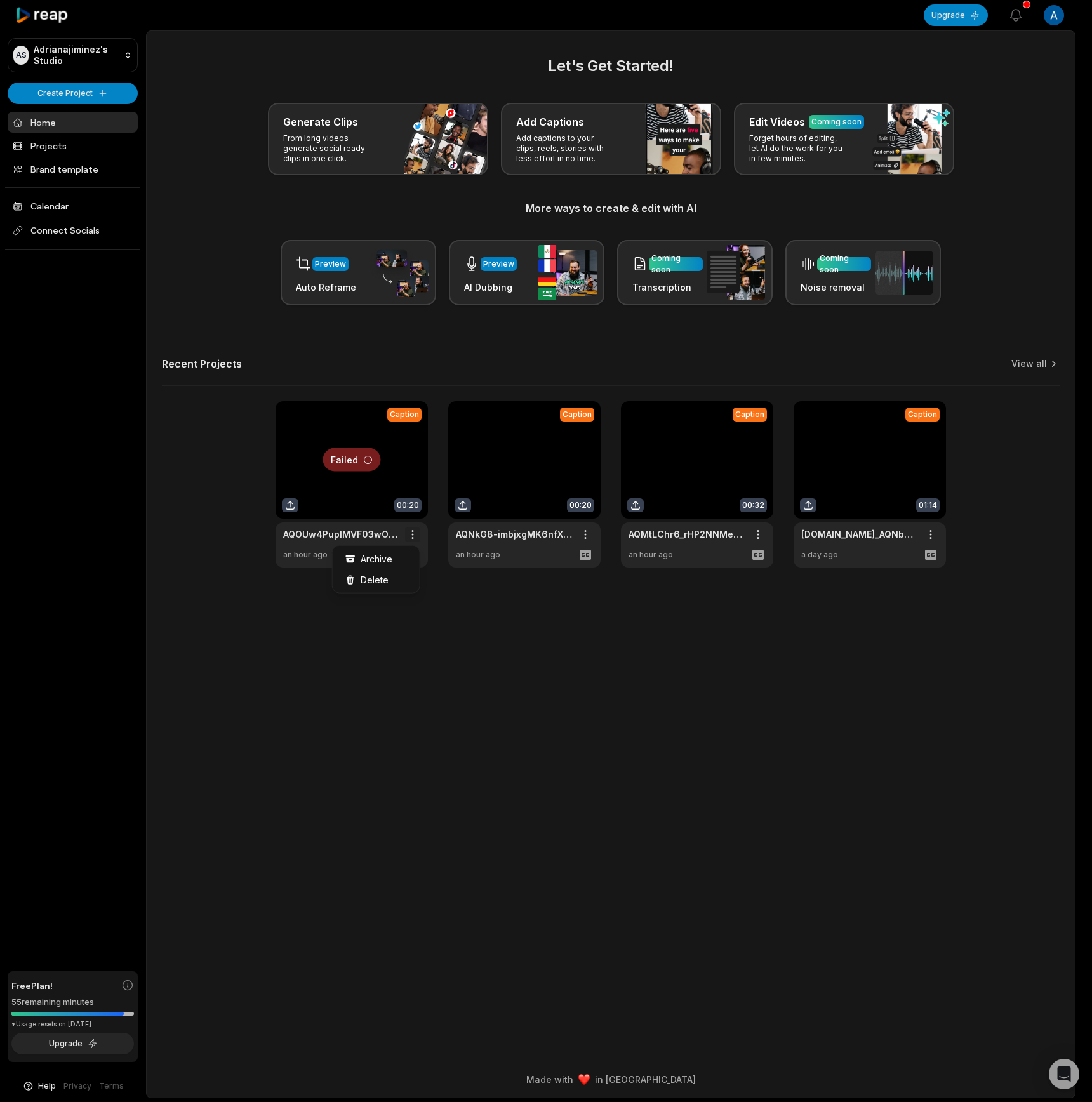
click at [404, 536] on html "AS Adrianajiminez's Studio Create Project Home Projects Brand template Calendar…" at bounding box center [546, 551] width 1092 height 1102
click at [295, 507] on html "AS Adrianajiminez's Studio Create Project Home Projects Brand template Calendar…" at bounding box center [546, 551] width 1092 height 1102
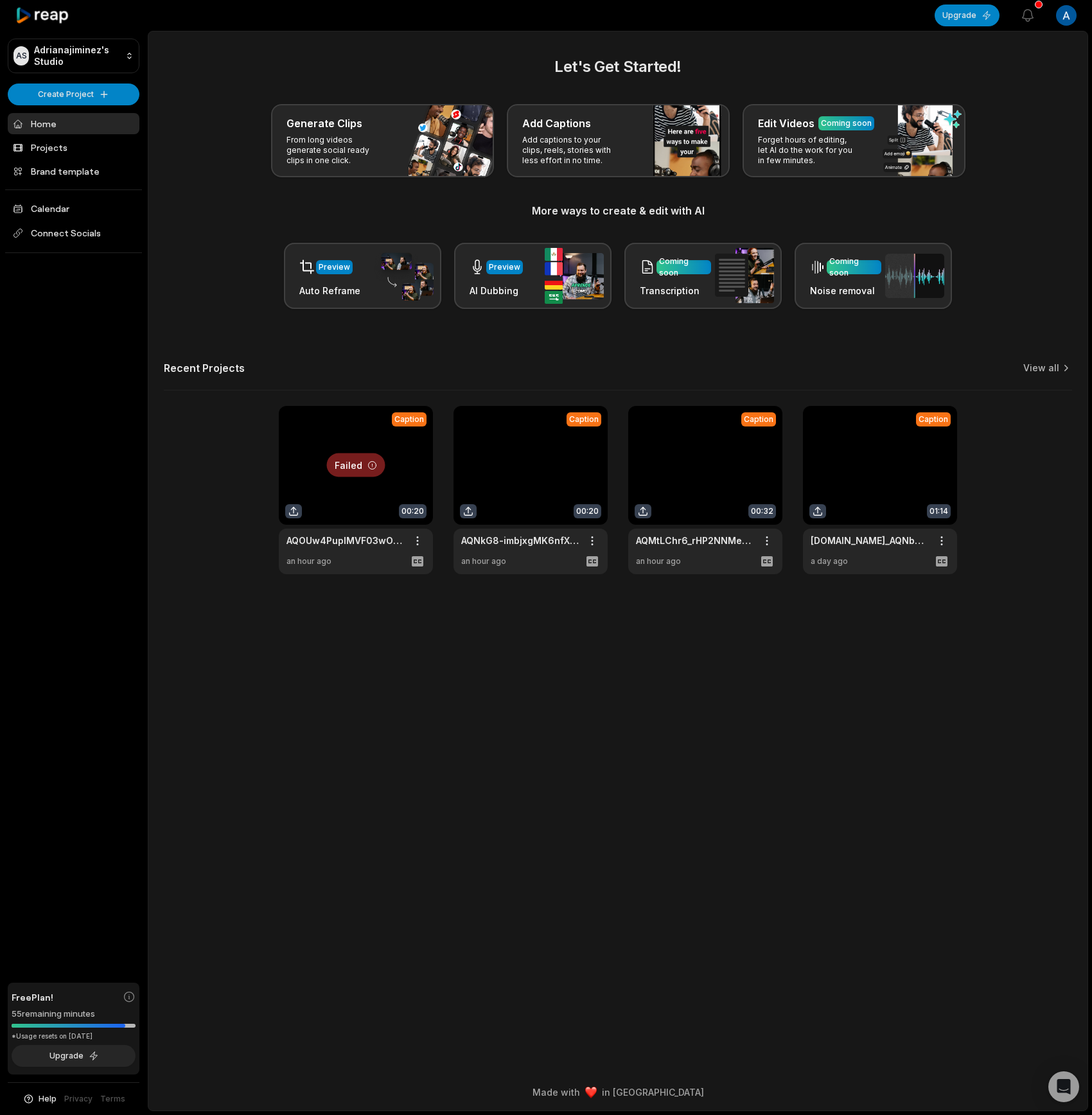
click at [299, 512] on div at bounding box center [356, 490] width 154 height 168
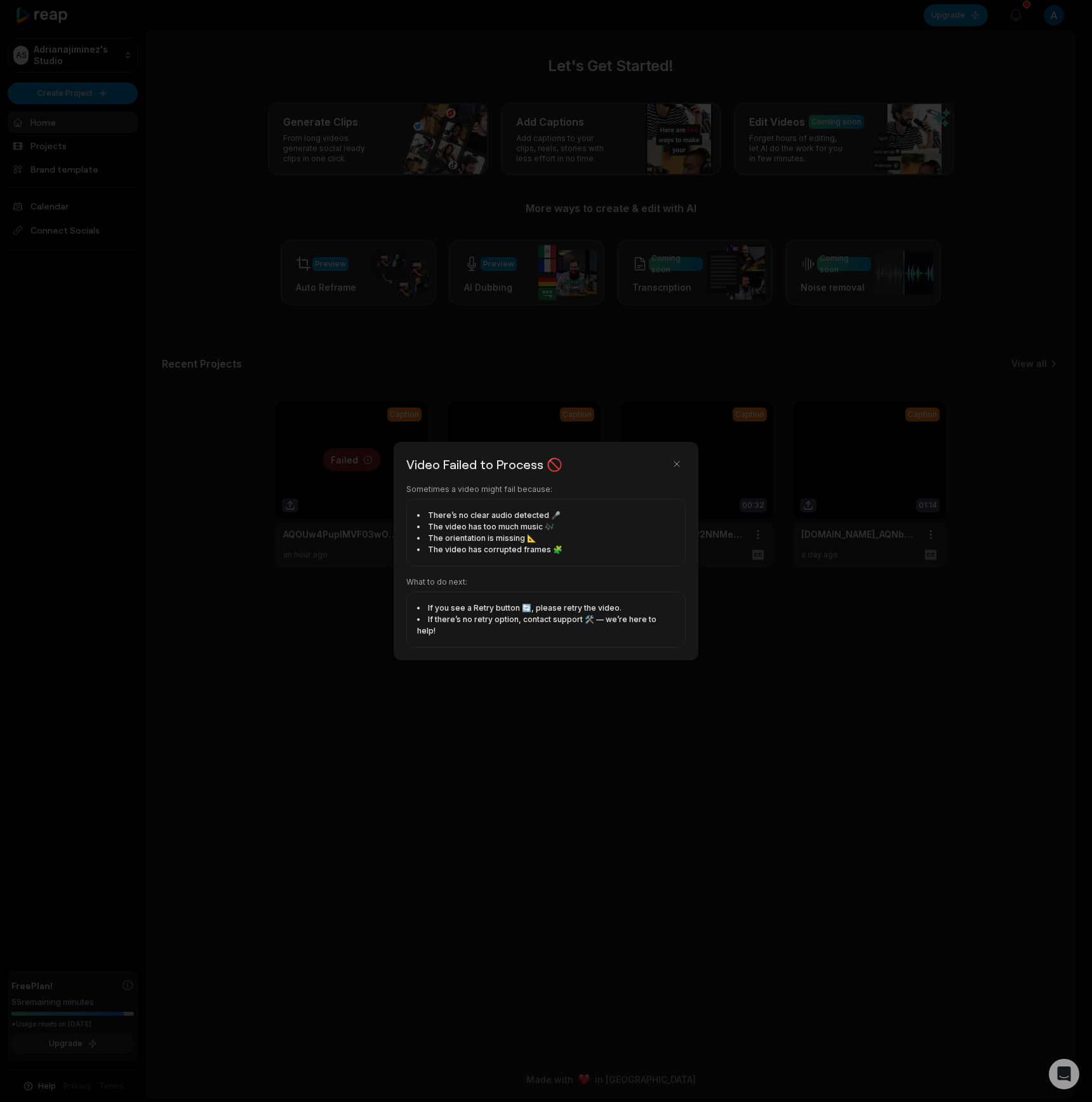
click at [326, 497] on div at bounding box center [546, 551] width 1092 height 1102
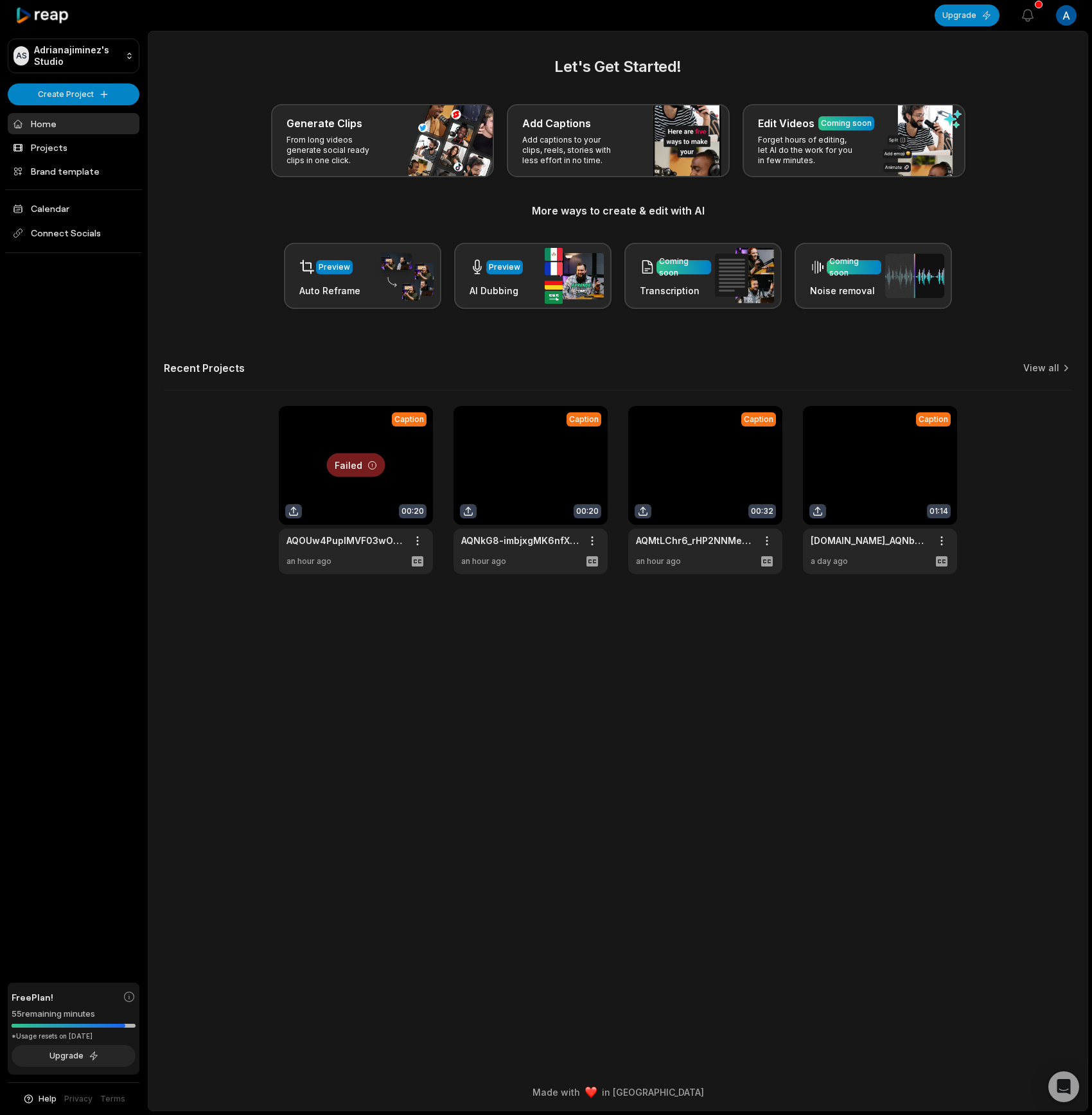
click at [330, 502] on div at bounding box center [356, 490] width 154 height 168
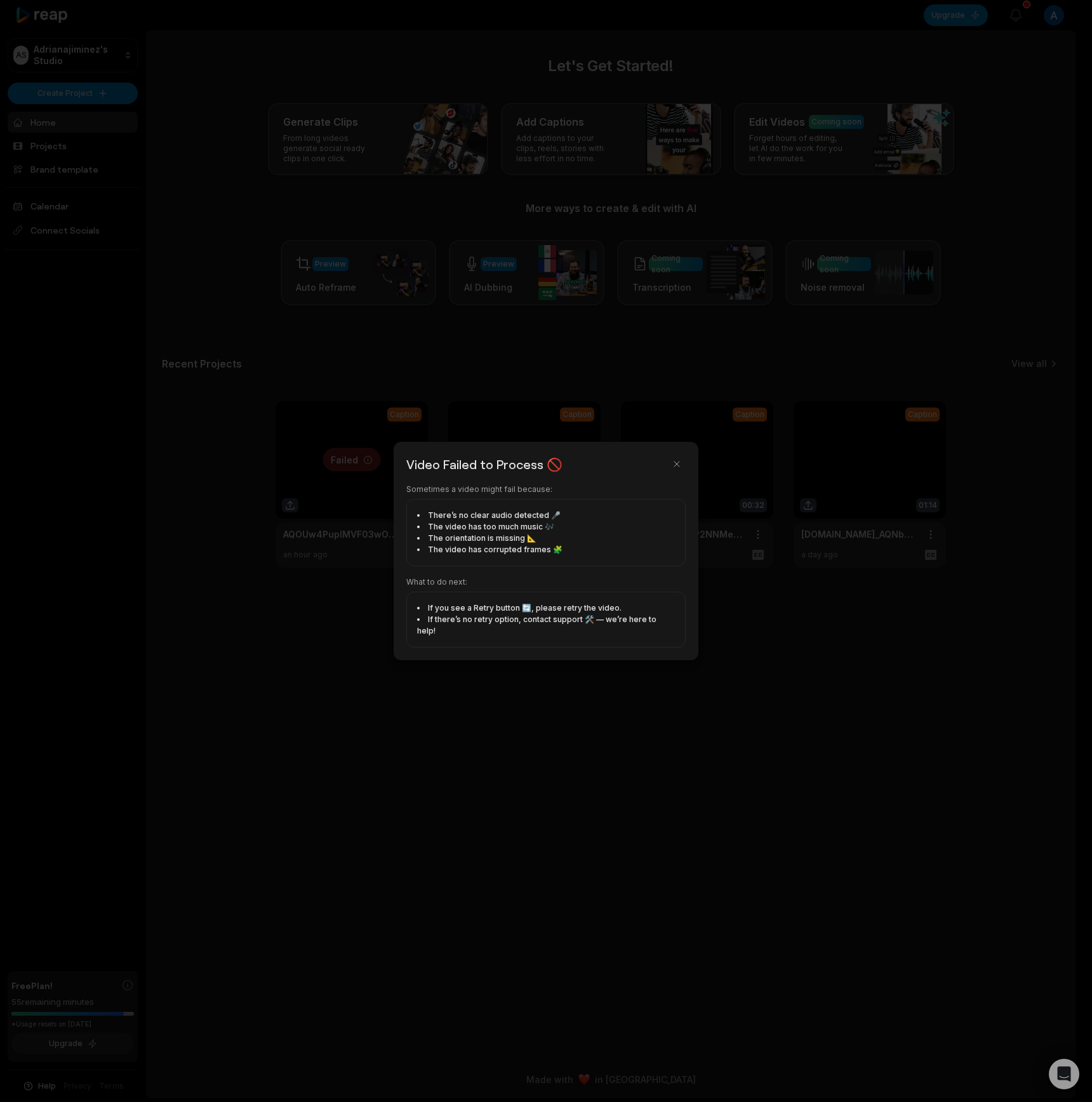
click at [326, 496] on div at bounding box center [546, 551] width 1092 height 1102
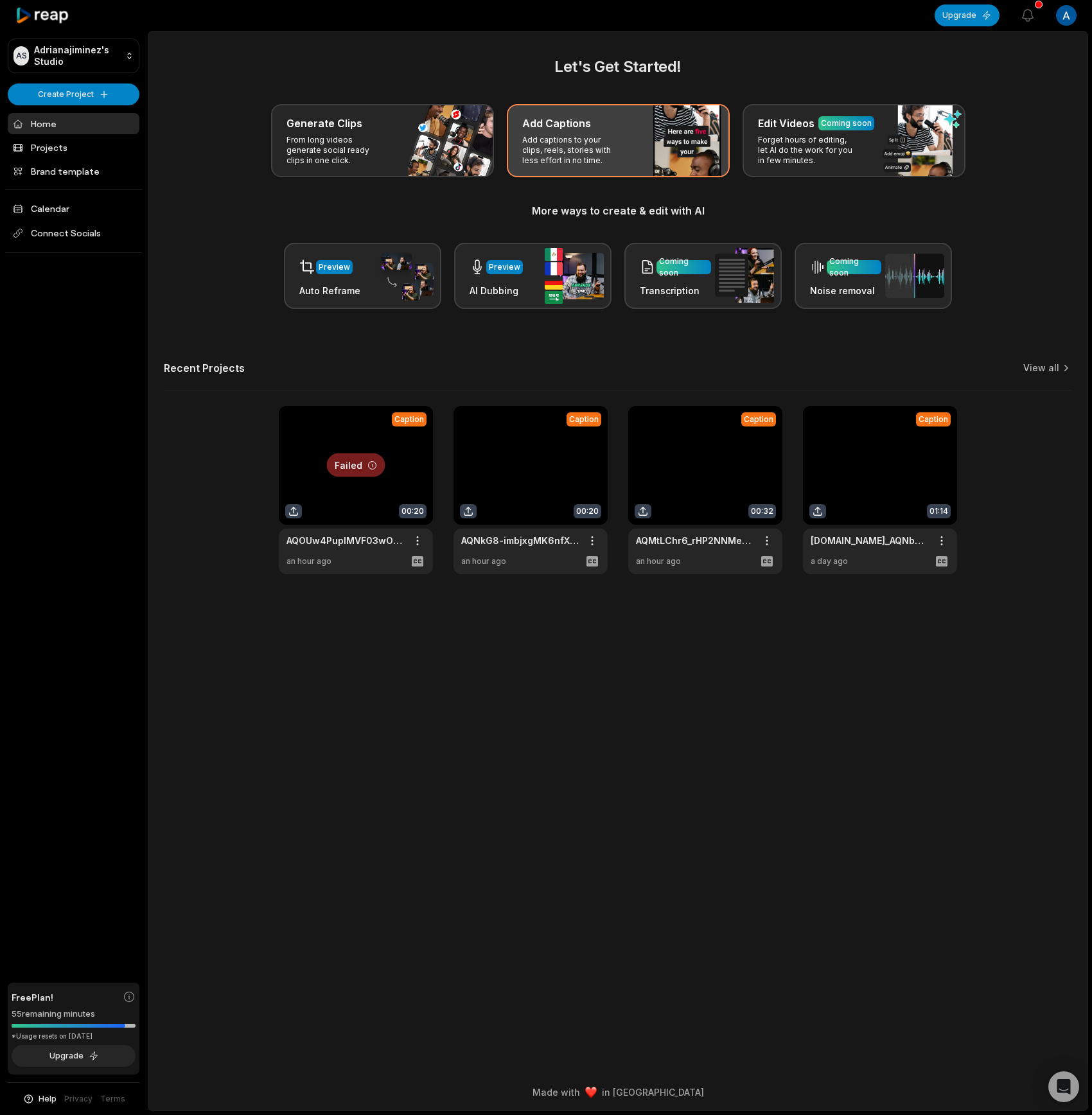
click at [670, 150] on div "Add Captions Add captions to your clips, reels, stories with less effort in no …" at bounding box center [618, 140] width 223 height 74
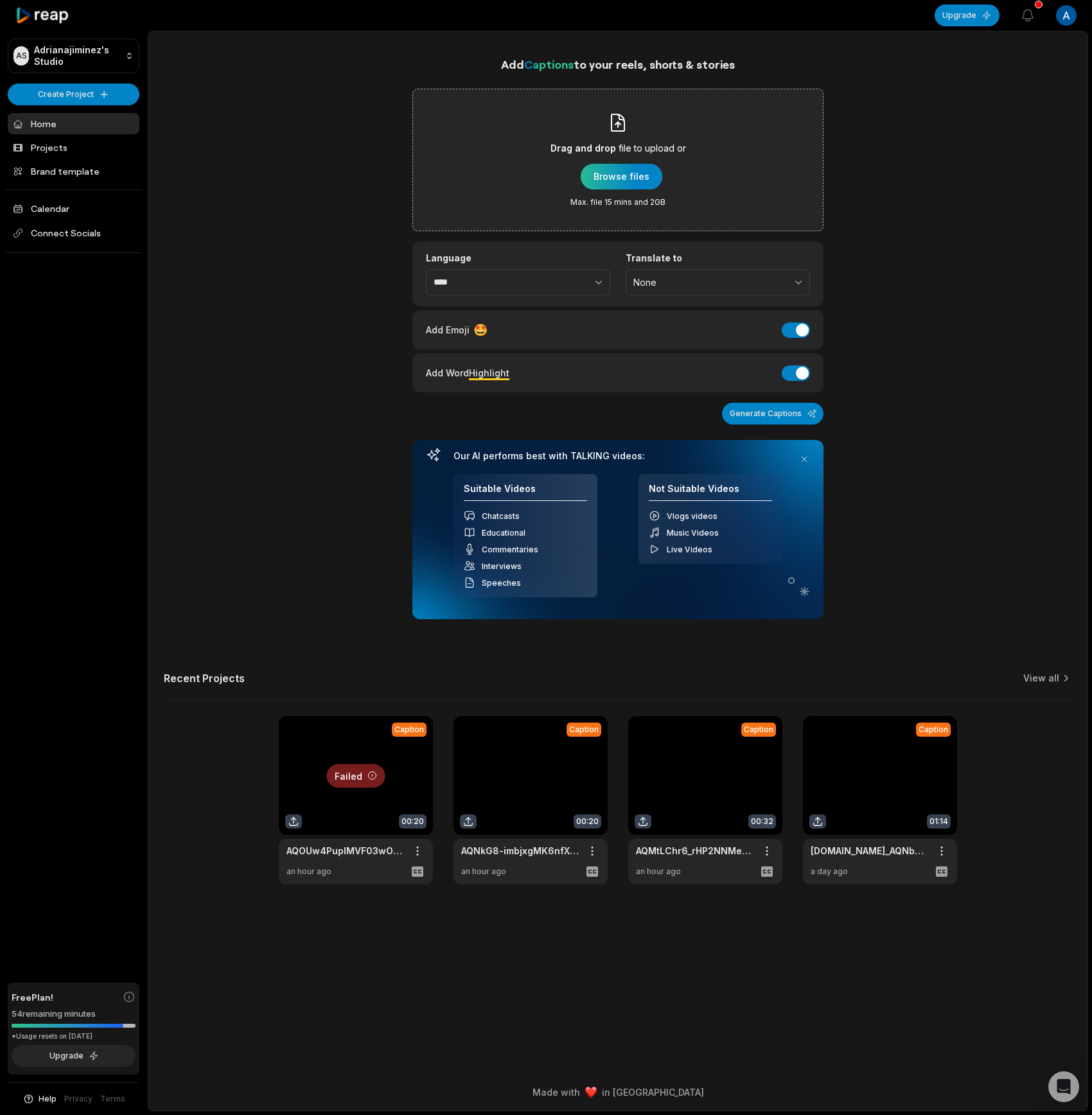
click at [617, 173] on div "button" at bounding box center [621, 177] width 81 height 26
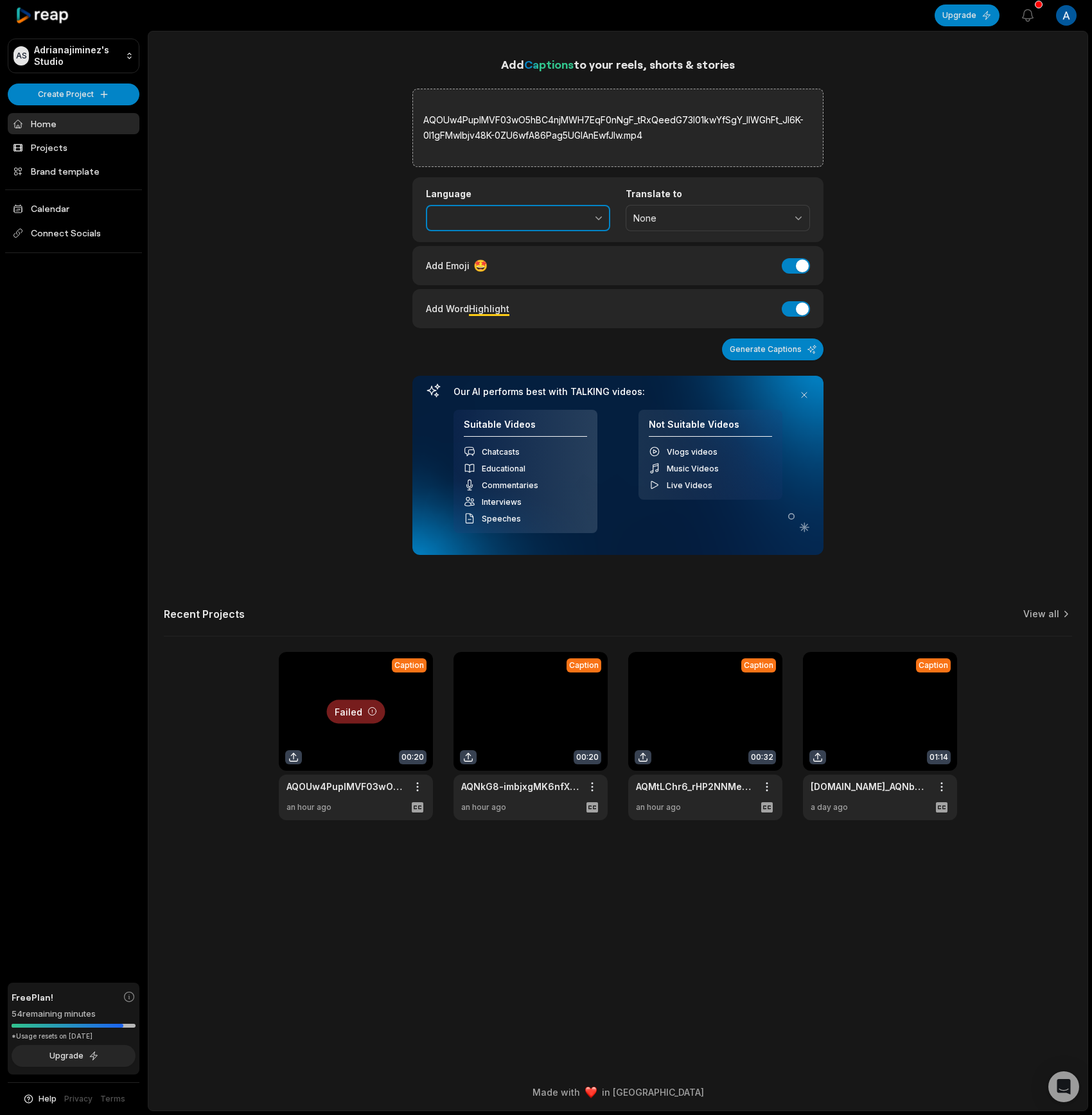
click at [580, 217] on button "button" at bounding box center [570, 218] width 79 height 27
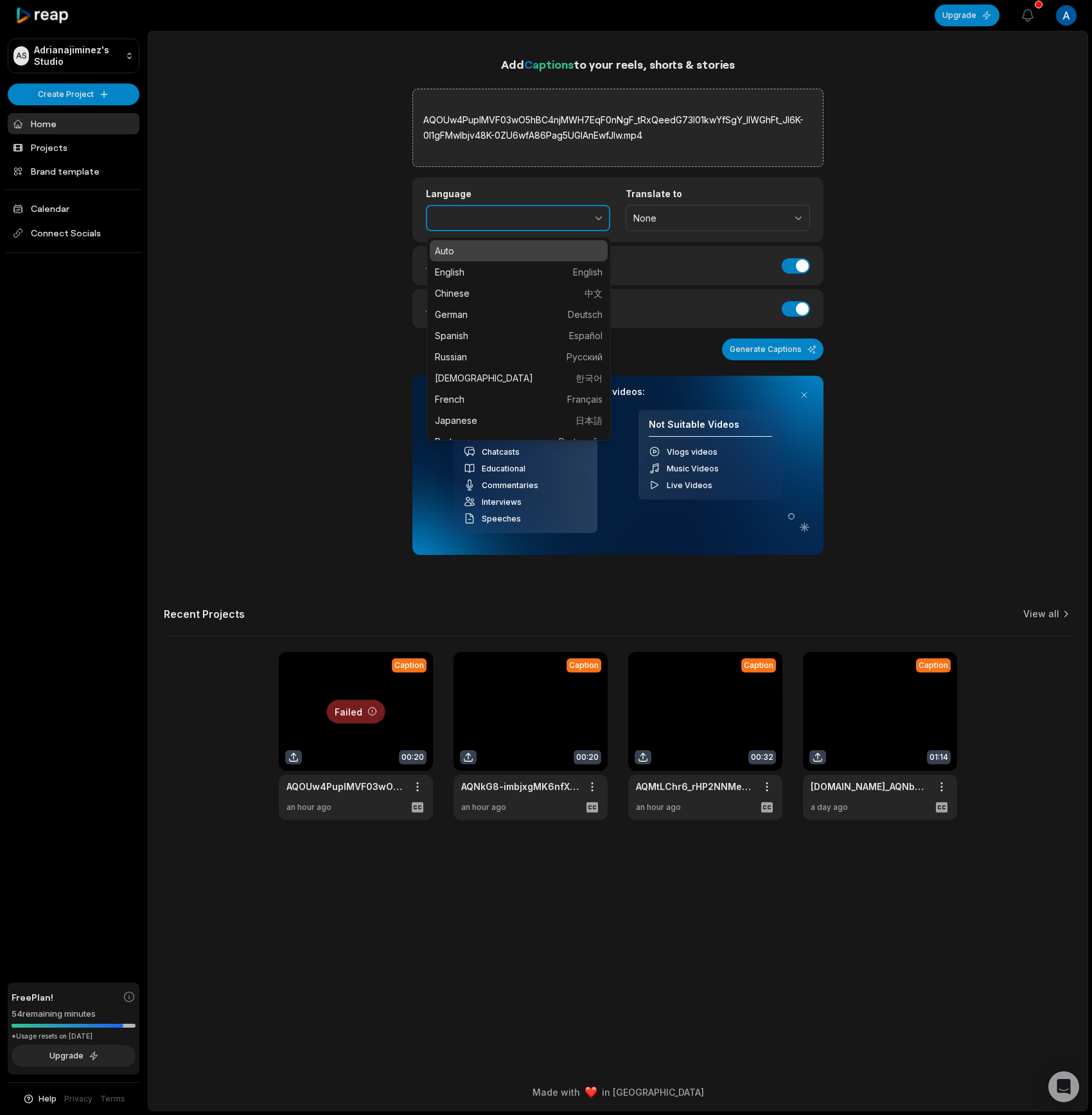
type input "*******"
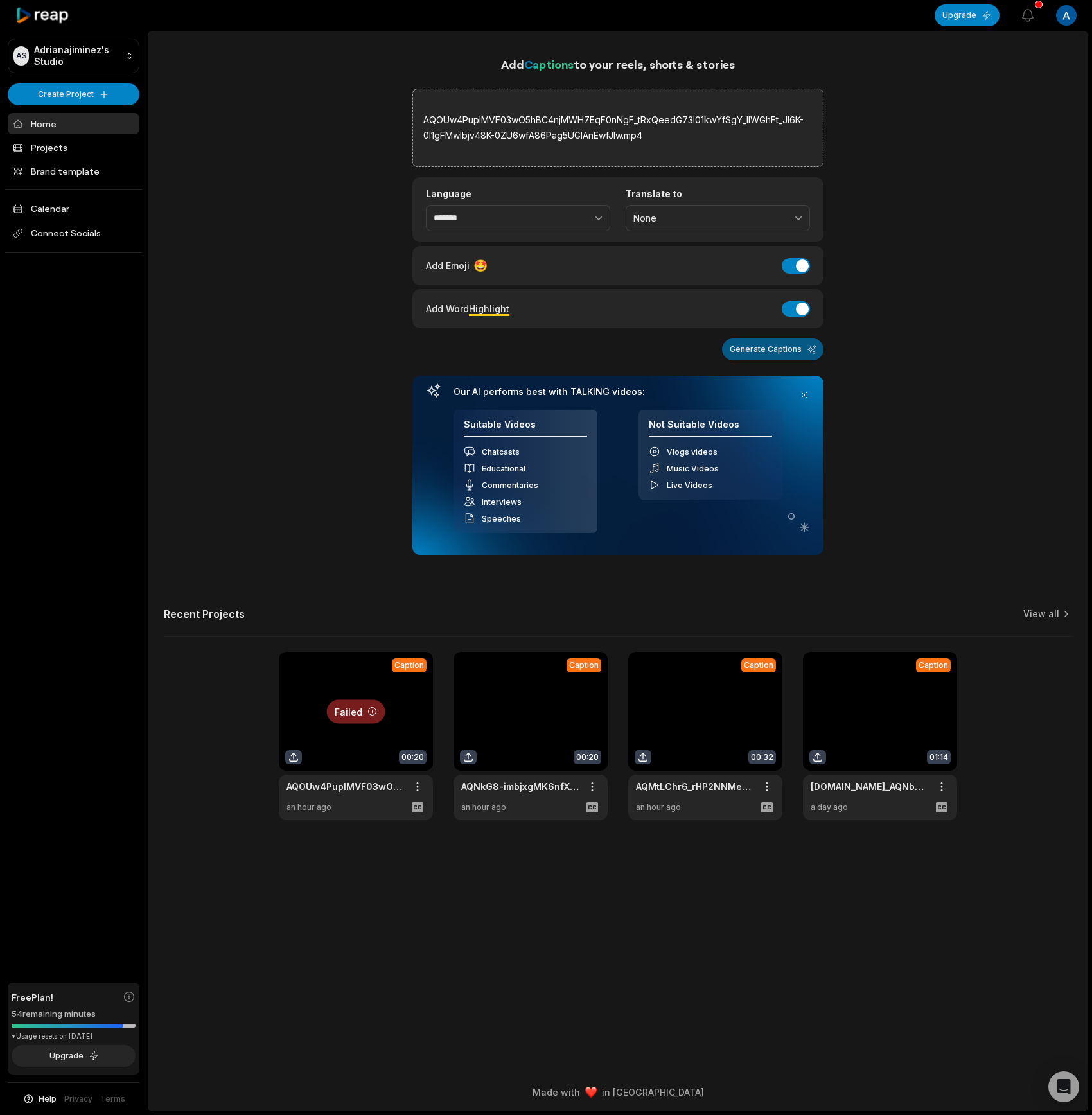
click at [798, 342] on button "Generate Captions" at bounding box center [772, 349] width 101 height 22
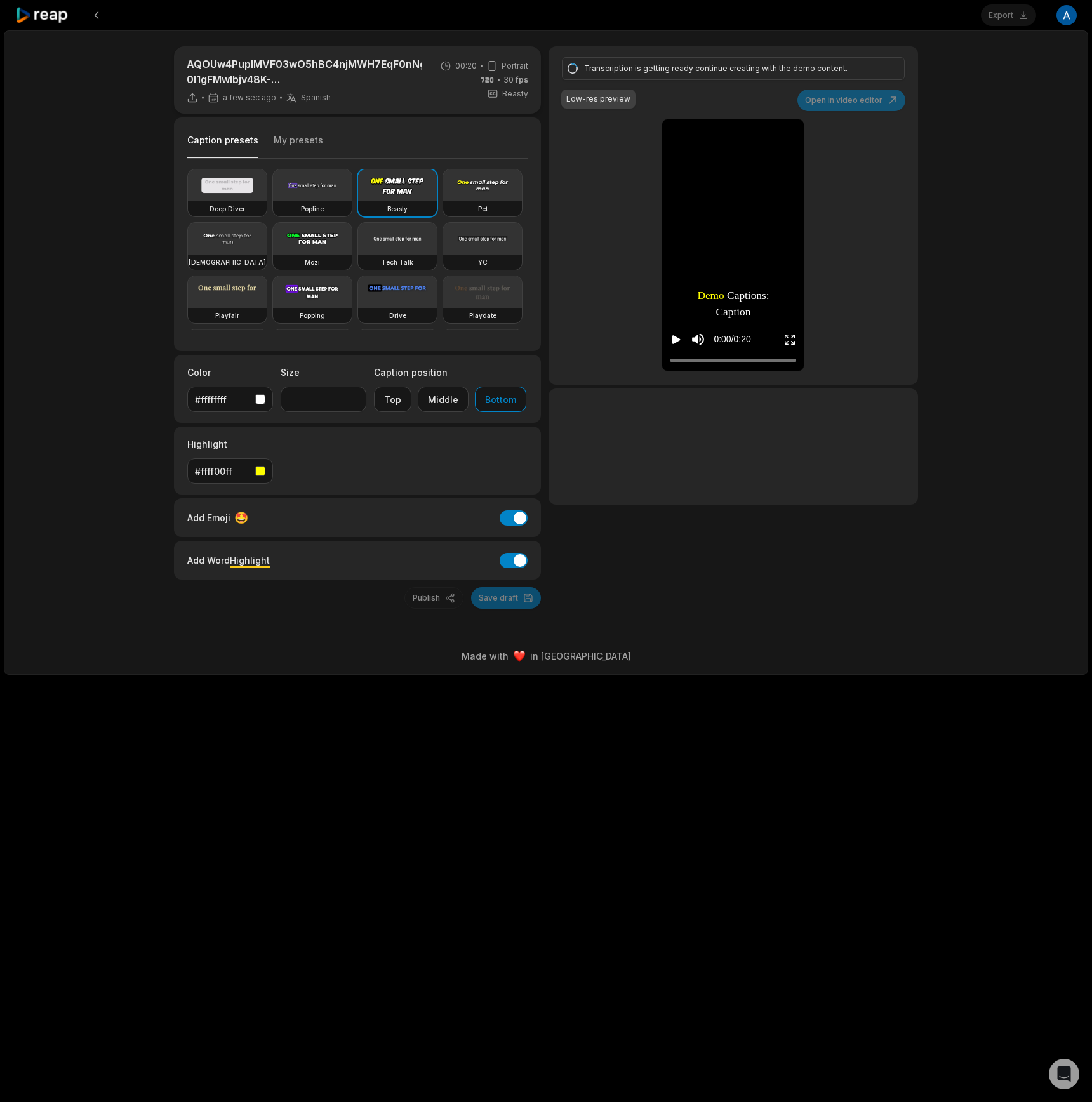
click at [937, 529] on div "AQOUw4PupIMVF03wO5hBC4njMWH7EqF0nNgF_tRxQeedG73l01kwYfSgY_lIWGhFt_Jl6K-0l1gFMwI…" at bounding box center [546, 353] width 1084 height 645
drag, startPoint x: 983, startPoint y: 23, endPoint x: 1001, endPoint y: 13, distance: 20.6
click at [983, 23] on div "Export Open user menu" at bounding box center [1029, 15] width 96 height 31
click at [1001, 13] on div "Export Open user menu" at bounding box center [1029, 15] width 96 height 31
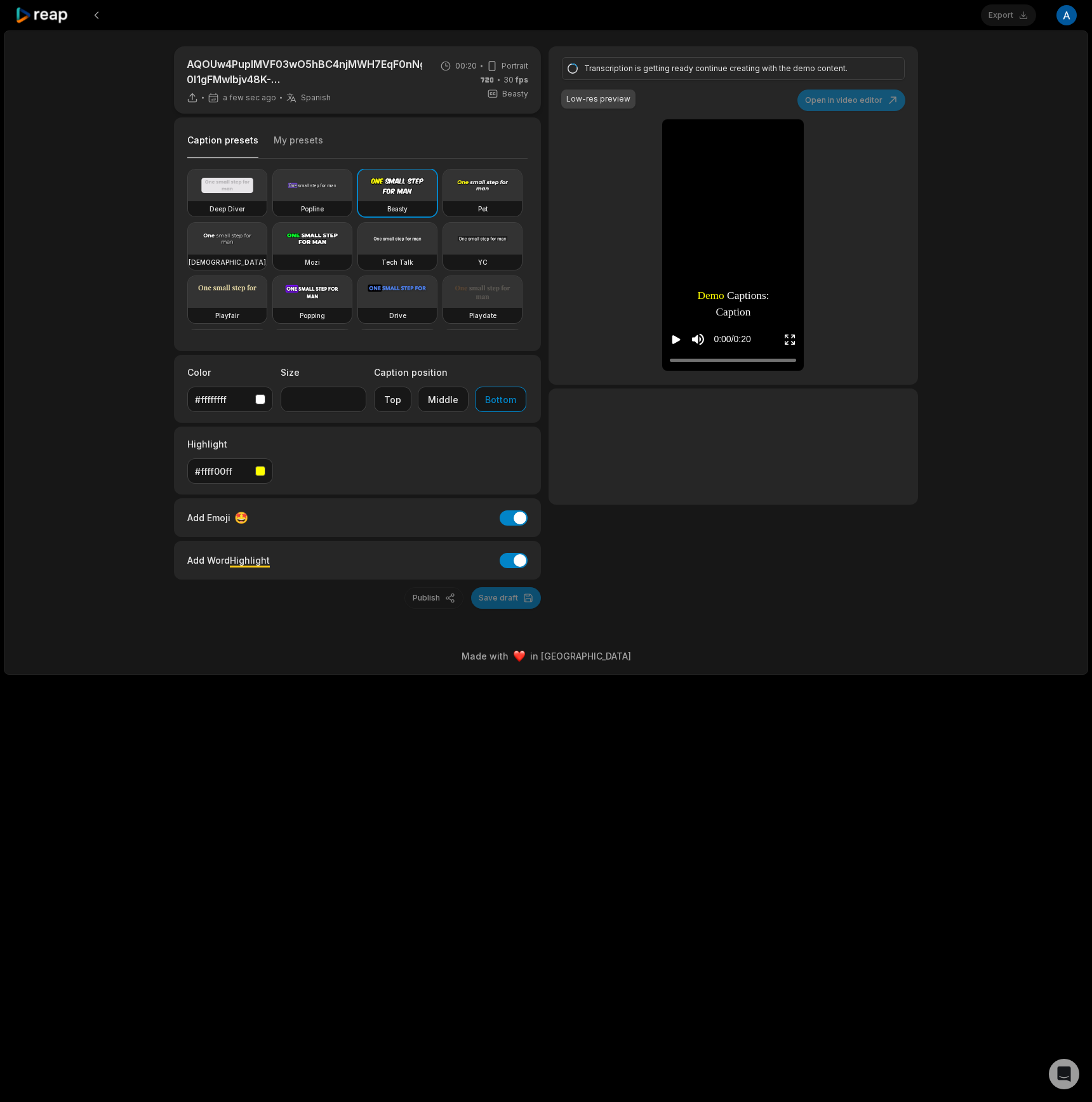
click at [1023, 319] on div "AQOUw4PupIMVF03wO5hBC4njMWH7EqF0nNgF_tRxQeedG73l01kwYfSgY_lIWGhFt_Jl6K-0l1gFMwI…" at bounding box center [546, 353] width 1084 height 645
click at [976, 204] on div "AQOUw4PupIMVF03wO5hBC4njMWH7EqF0nNgF_tRxQeedG73l01kwYfSgY_lIWGhFt_Jl6K-0l1gFMwI…" at bounding box center [546, 353] width 1084 height 645
click at [807, 80] on div "Transcription is getting ready continue creating with the demo content." at bounding box center [733, 69] width 343 height 23
click at [789, 67] on div "Transcription is getting ready continue creating with the demo content." at bounding box center [731, 68] width 295 height 11
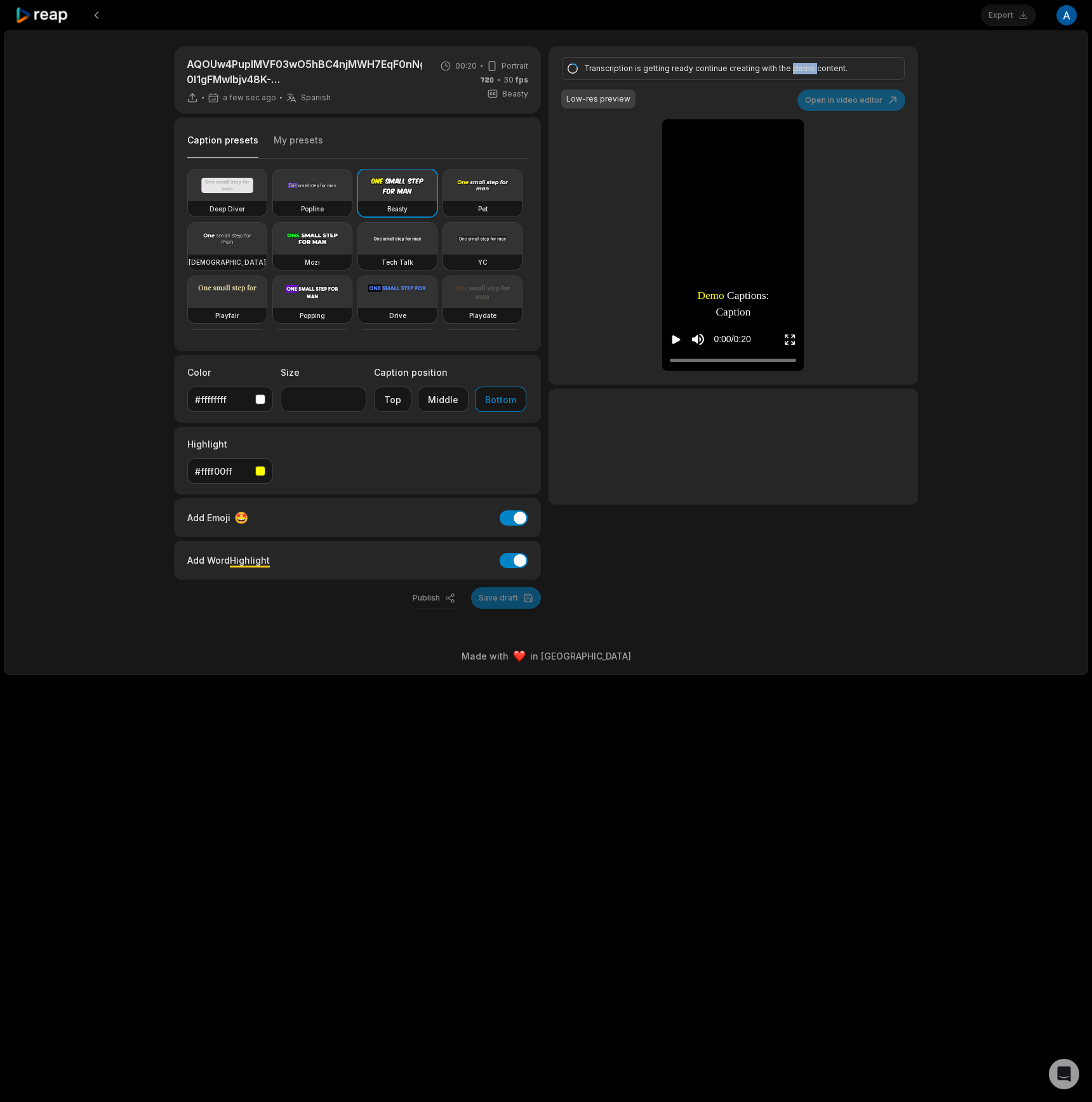
click at [789, 67] on div "Transcription is getting ready continue creating with the demo content." at bounding box center [731, 68] width 295 height 11
click at [616, 66] on div "Transcription is getting ready continue creating with the demo content." at bounding box center [731, 68] width 295 height 11
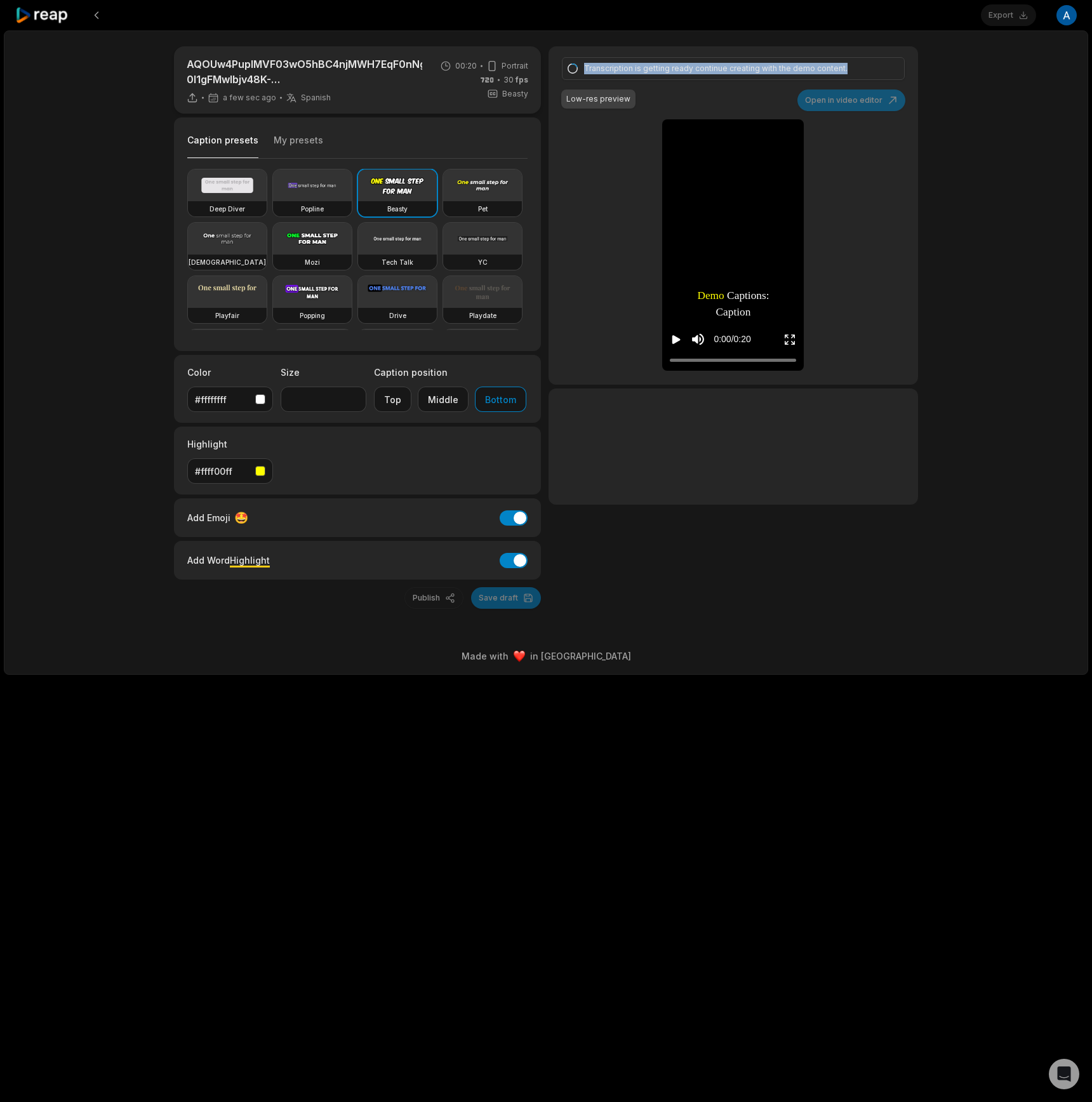
click at [616, 66] on div "Transcription is getting ready continue creating with the demo content." at bounding box center [731, 68] width 295 height 11
click at [938, 283] on div "AQOUw4PupIMVF03wO5hBC4njMWH7EqF0nNgF_tRxQeedG73l01kwYfSgY_lIWGhFt_Jl6K-0l1gFMwI…" at bounding box center [546, 353] width 1084 height 645
click at [679, 342] on icon "Play video" at bounding box center [676, 339] width 13 height 13
click at [679, 342] on icon "Pause video" at bounding box center [676, 339] width 13 height 13
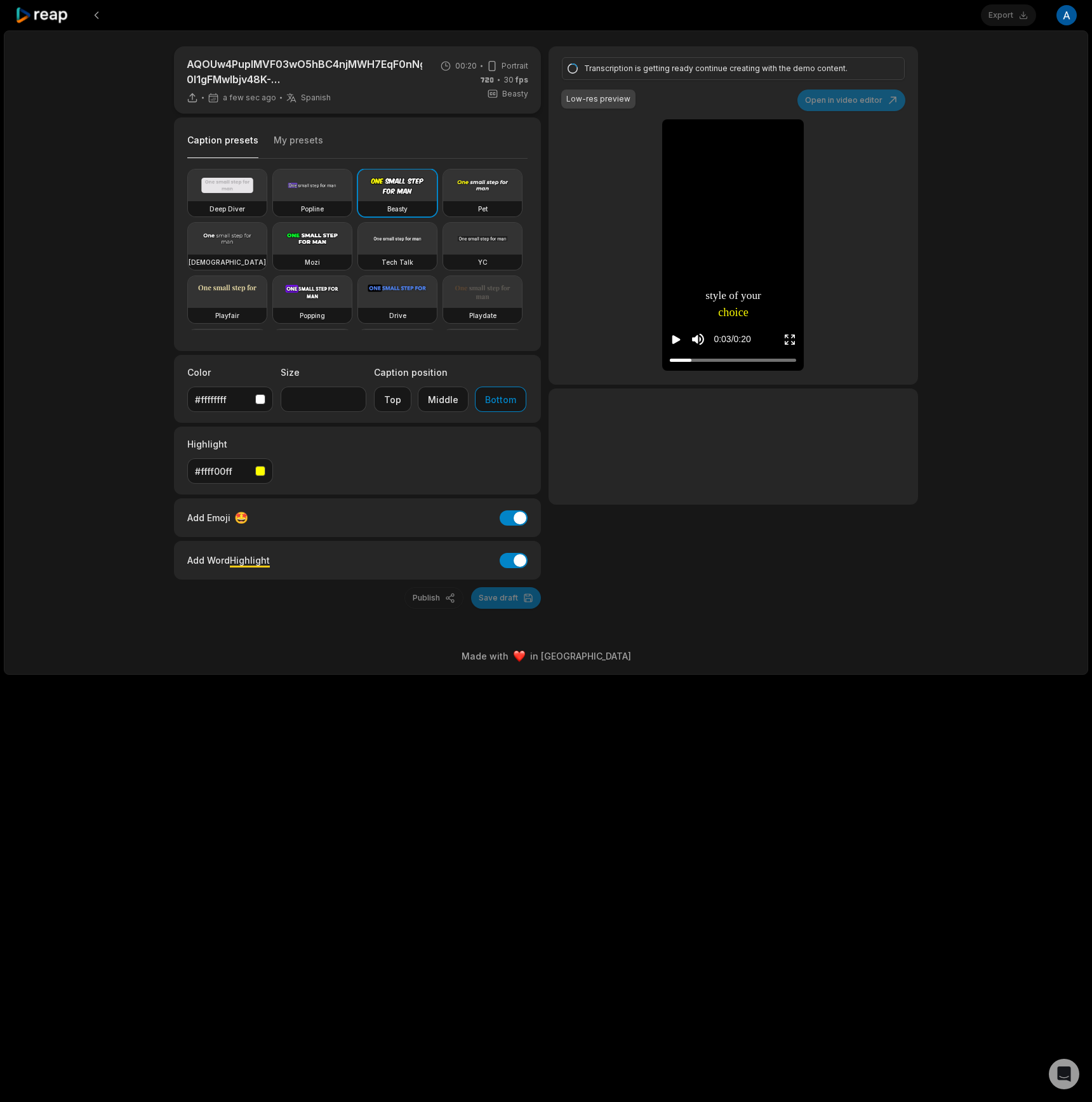
click at [652, 74] on div "Transcription is getting ready continue creating with the demo content." at bounding box center [731, 68] width 295 height 11
click at [661, 71] on div "Transcription is getting ready continue creating with the demo content." at bounding box center [731, 68] width 295 height 11
click at [593, 71] on div "Transcription is getting ready continue creating with the demo content." at bounding box center [731, 68] width 295 height 11
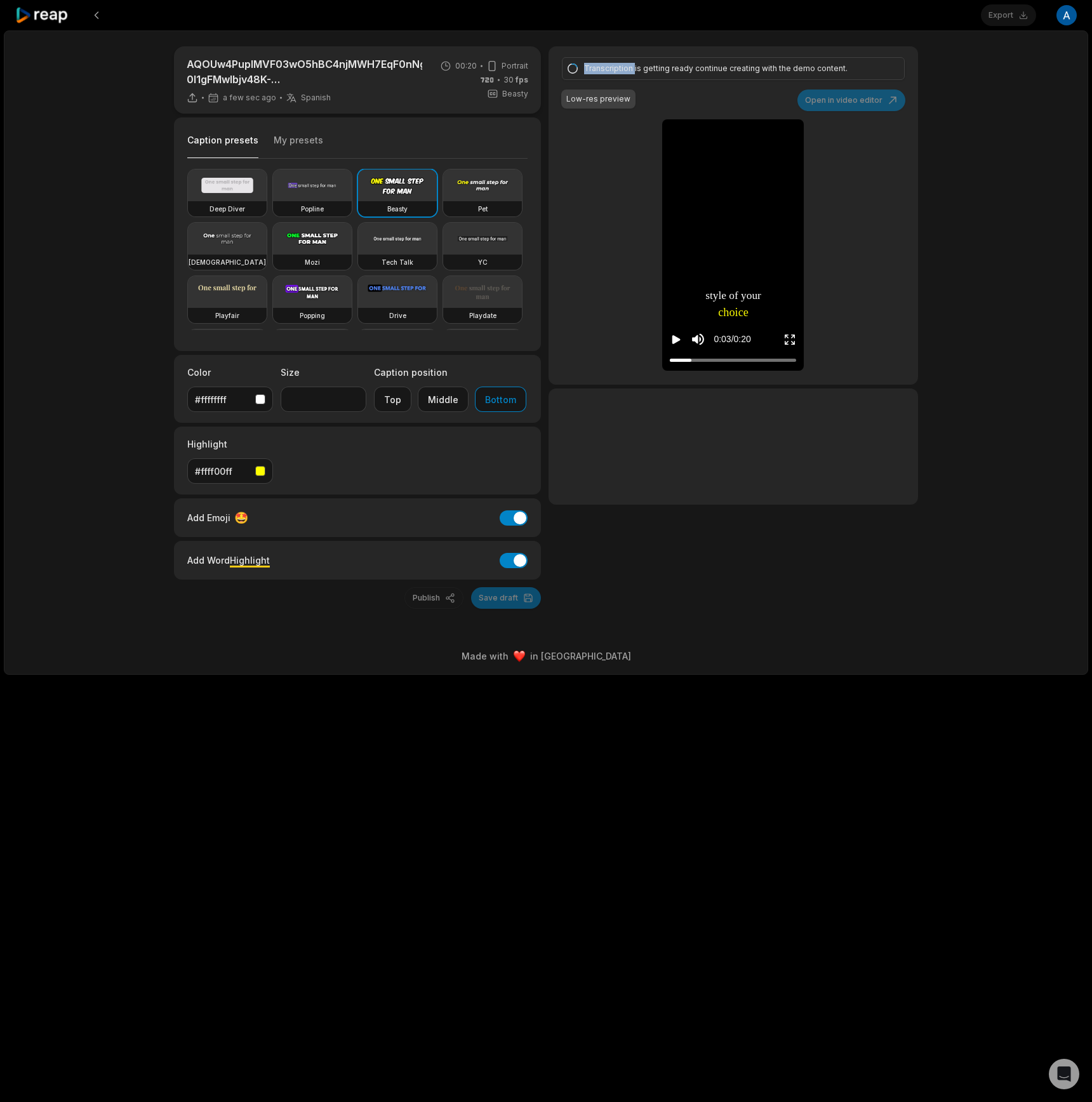
click at [593, 71] on div "Transcription is getting ready continue creating with the demo content." at bounding box center [731, 68] width 295 height 11
click at [737, 64] on div "Transcription is getting ready continue creating with the demo content." at bounding box center [731, 68] width 295 height 11
click at [809, 638] on div "AQOUw4PupIMVF03wO5hBC4njMWH7EqF0nNgF_tRxQeedG73l01kwYfSgY_lIWGhFt_Jl6K-0l1gFMwI…" at bounding box center [546, 353] width 1084 height 645
